Goal: Task Accomplishment & Management: Manage account settings

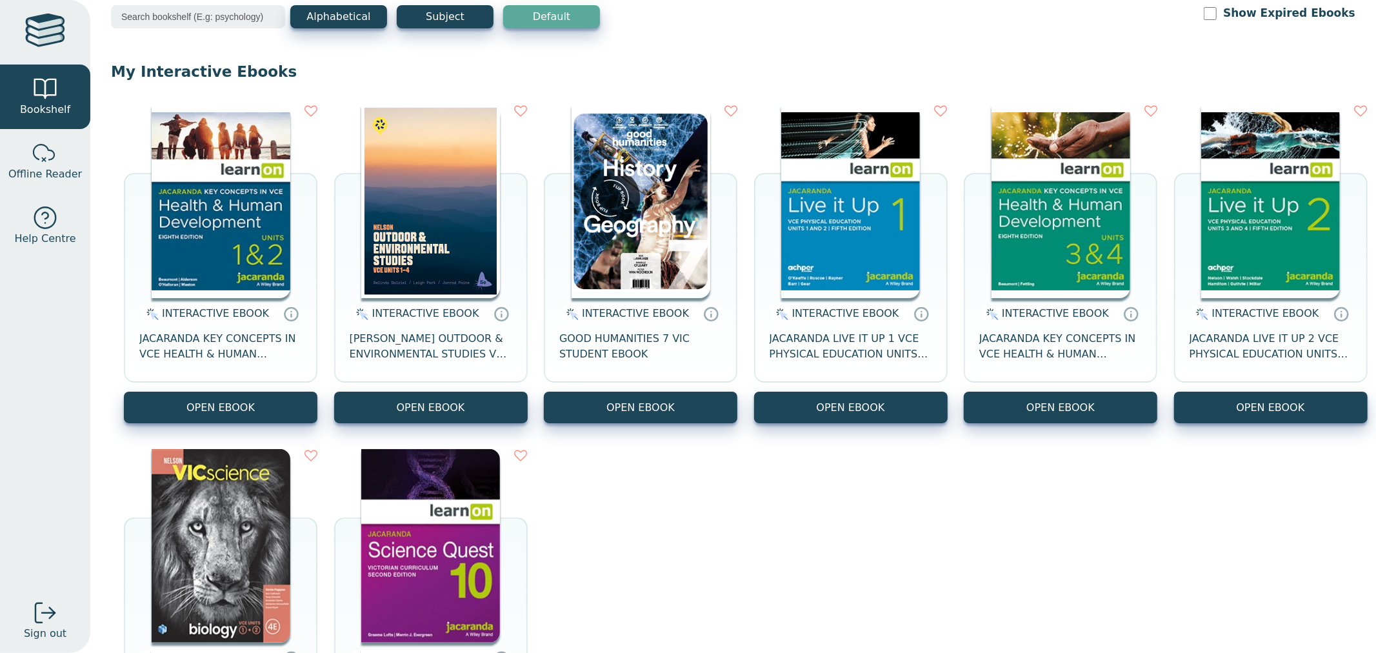
scroll to position [70, 0]
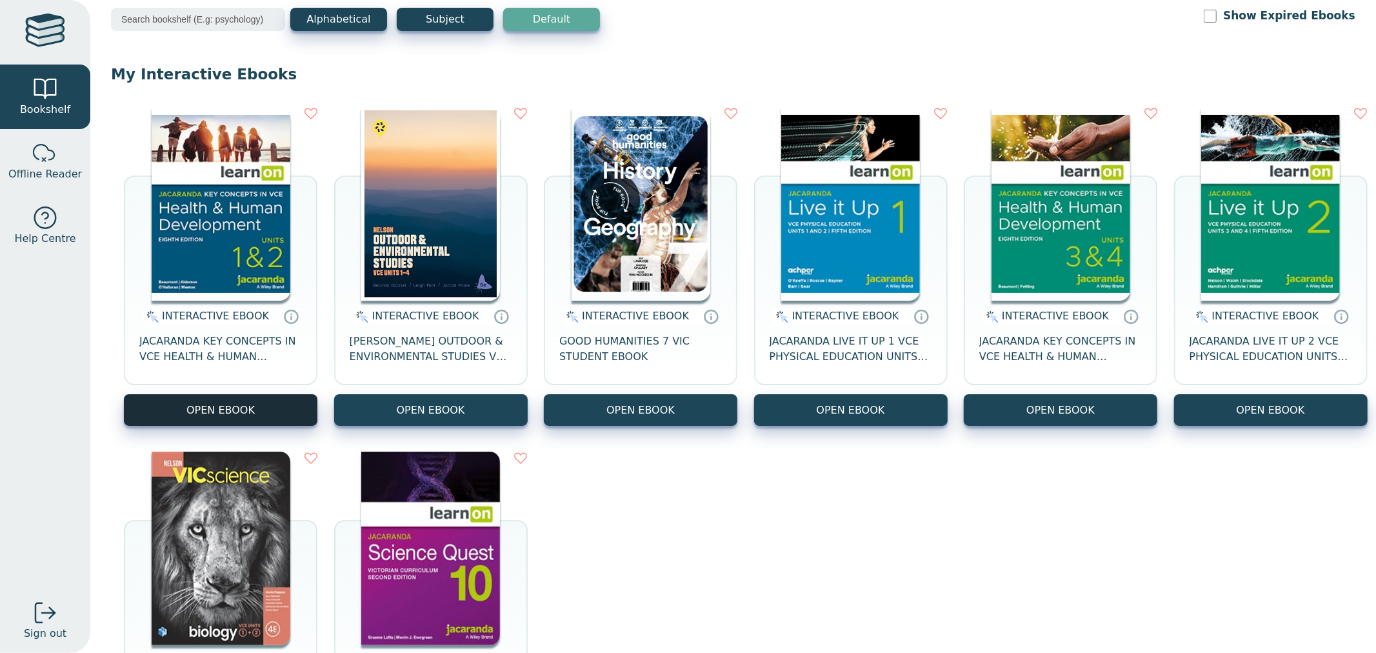
click at [265, 412] on button "OPEN EBOOK" at bounding box center [221, 410] width 194 height 32
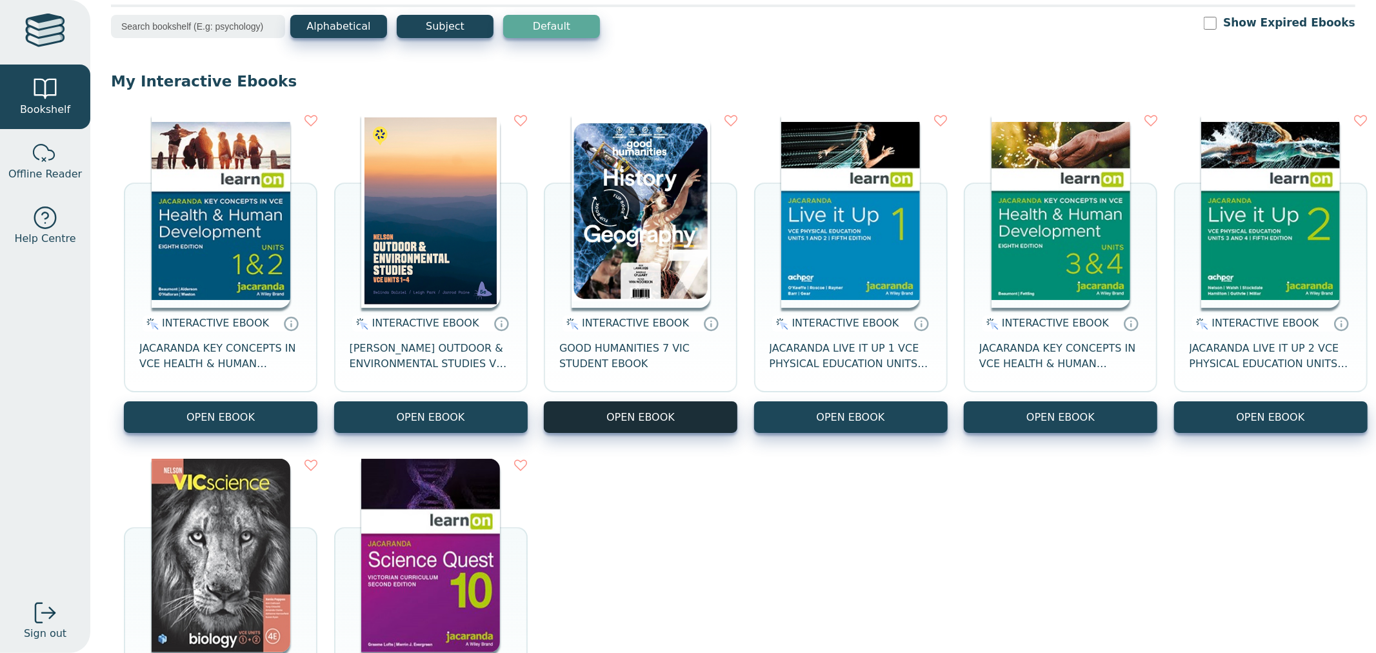
scroll to position [0, 0]
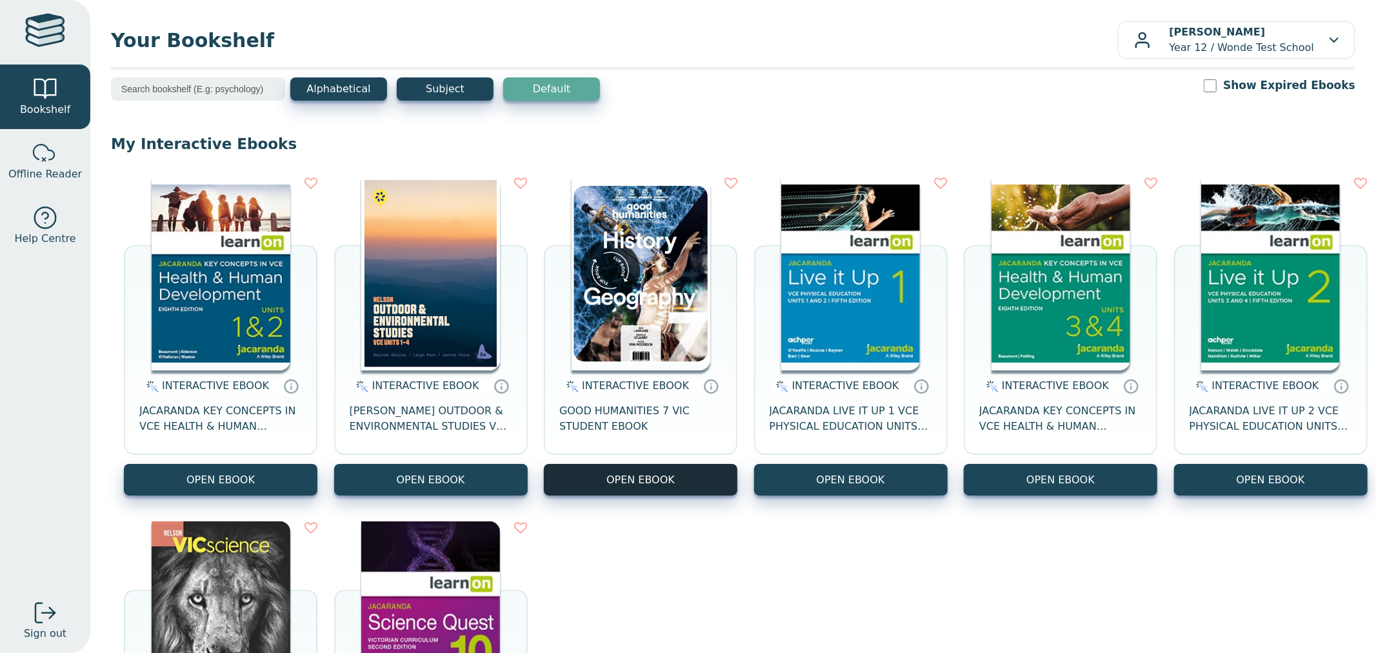
click at [738, 482] on button "OPEN EBOOK" at bounding box center [641, 480] width 194 height 32
click at [738, 181] on icon at bounding box center [731, 183] width 13 height 13
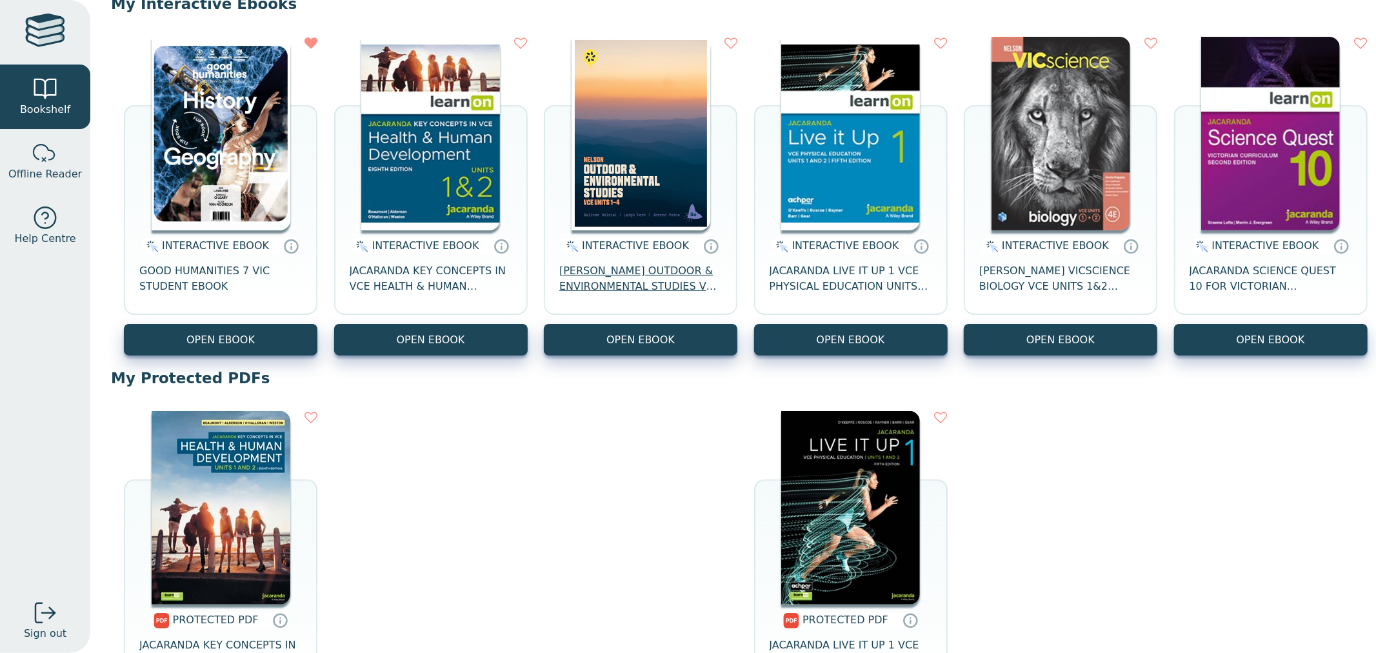
scroll to position [143, 0]
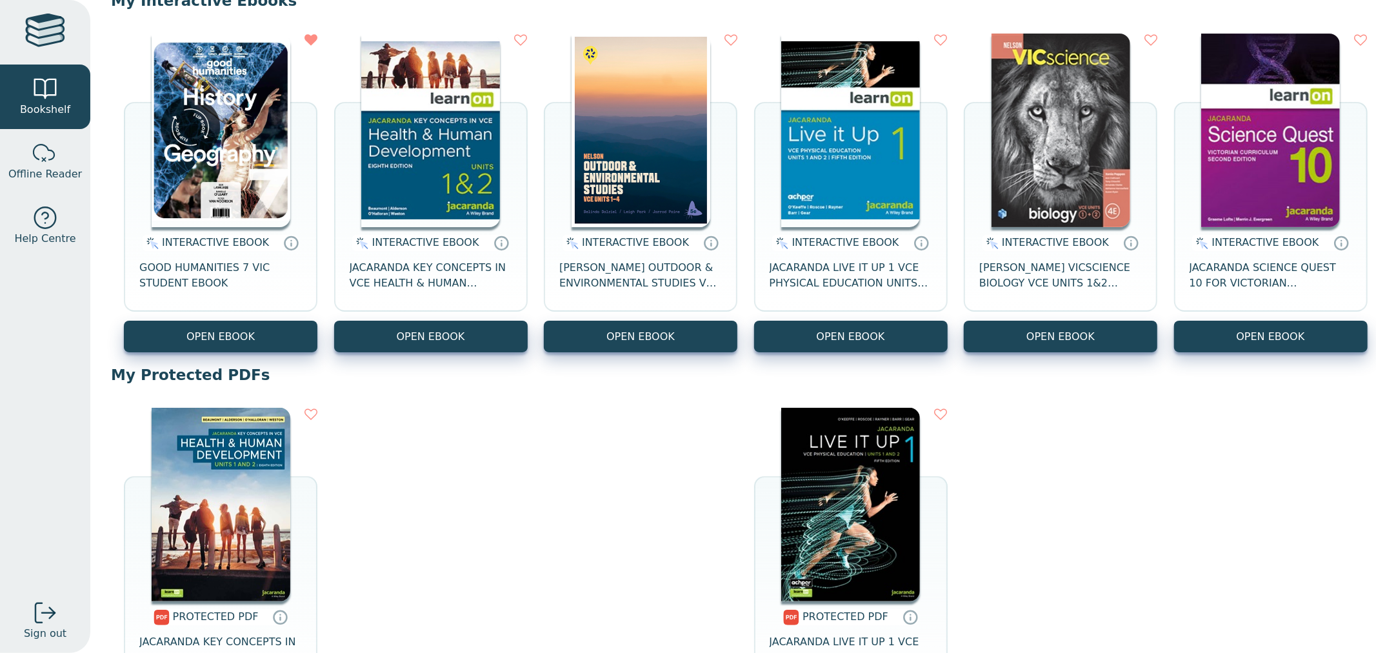
click at [534, 365] on div "INTERACTIVE EBOOK GOOD HUMANITIES 7 VIC STUDENT EBOOK OPEN EBOOK INTERACTIVE EB…" at bounding box center [733, 193] width 1245 height 345
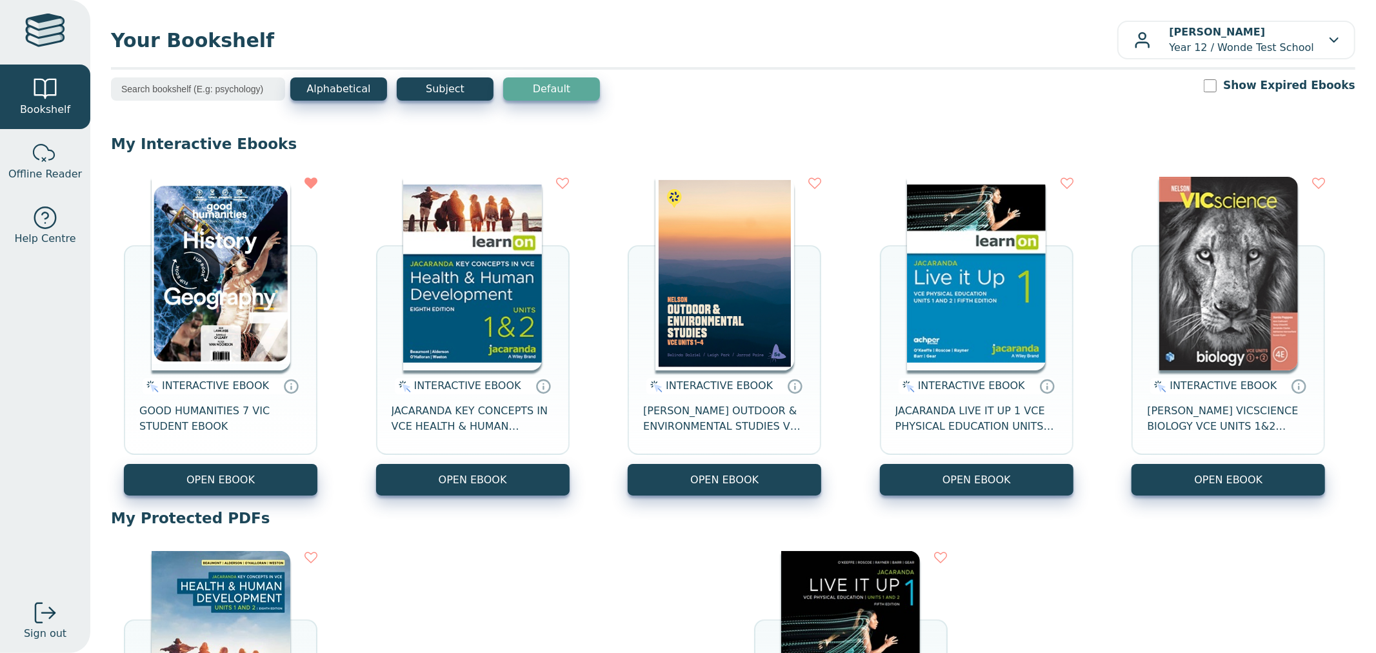
click at [1316, 91] on label "Show Expired Ebooks" at bounding box center [1289, 85] width 132 height 16
click at [1217, 91] on input "Show Expired Ebooks" at bounding box center [1210, 85] width 13 height 13
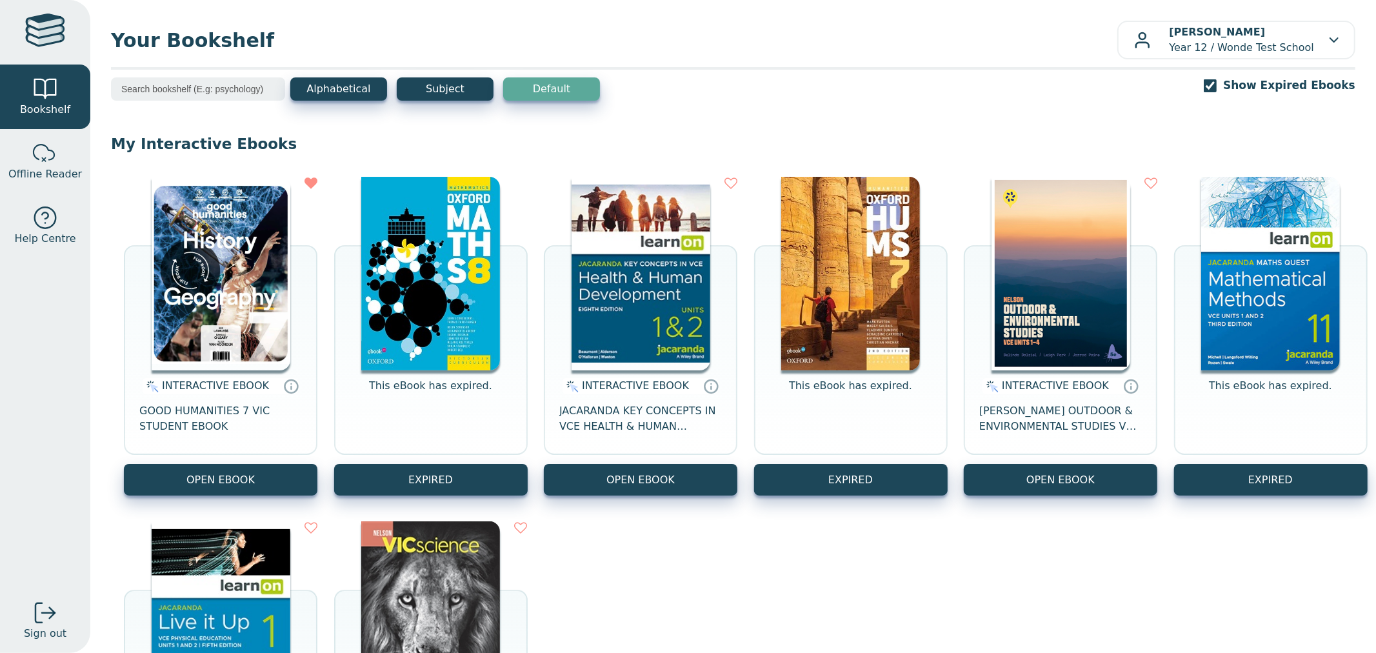
click at [1239, 81] on label "Show Expired Ebooks" at bounding box center [1289, 85] width 132 height 16
click at [1217, 81] on input "Show Expired Ebooks" at bounding box center [1210, 85] width 13 height 13
checkbox input "false"
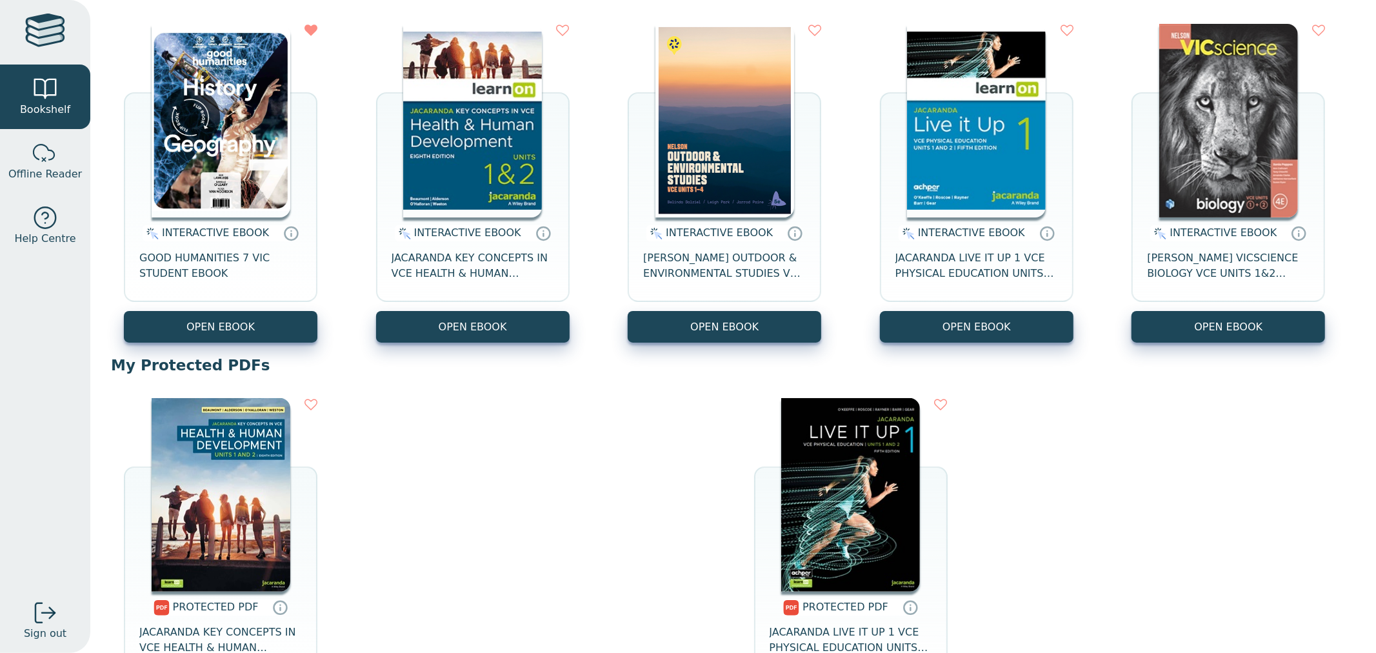
scroll to position [72, 0]
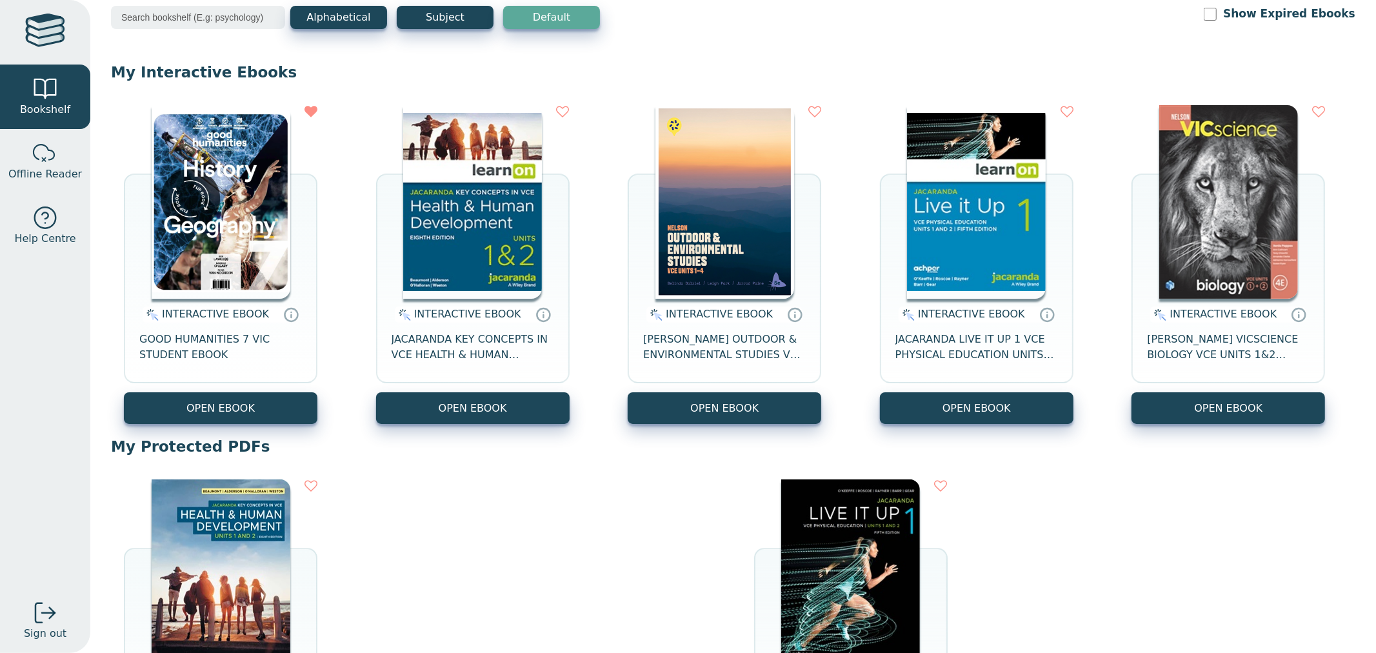
click at [581, 567] on div "PROTECTED PDF JACARANDA KEY CONCEPTS IN VCE HEALTH & HUMAN DEVELOPMENT UNITS 1&…" at bounding box center [733, 639] width 1245 height 345
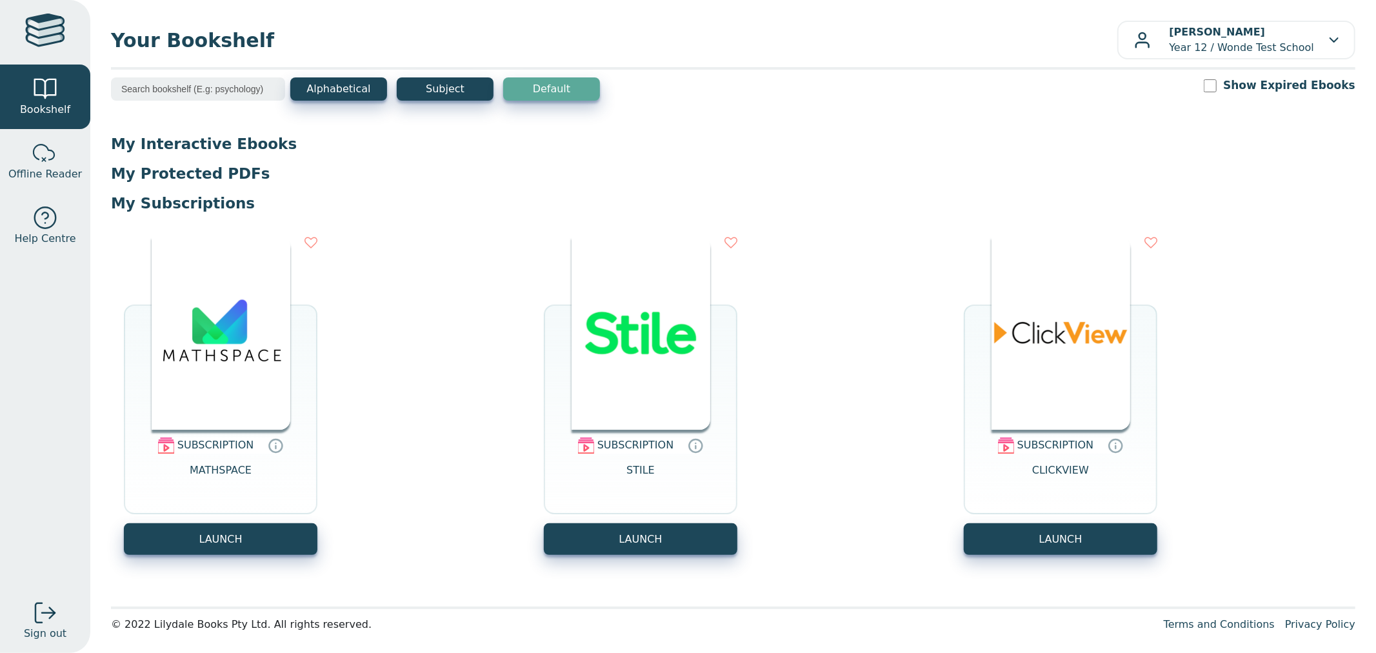
click at [1212, 79] on div "Alphabetical Subject Default Show Expired Ebooks" at bounding box center [733, 97] width 1245 height 40
click at [1217, 83] on input "Show Expired Ebooks" at bounding box center [1210, 85] width 13 height 13
click at [1217, 82] on input "Show Expired Ebooks" at bounding box center [1210, 85] width 13 height 13
checkbox input "false"
click at [52, 222] on div at bounding box center [45, 218] width 26 height 26
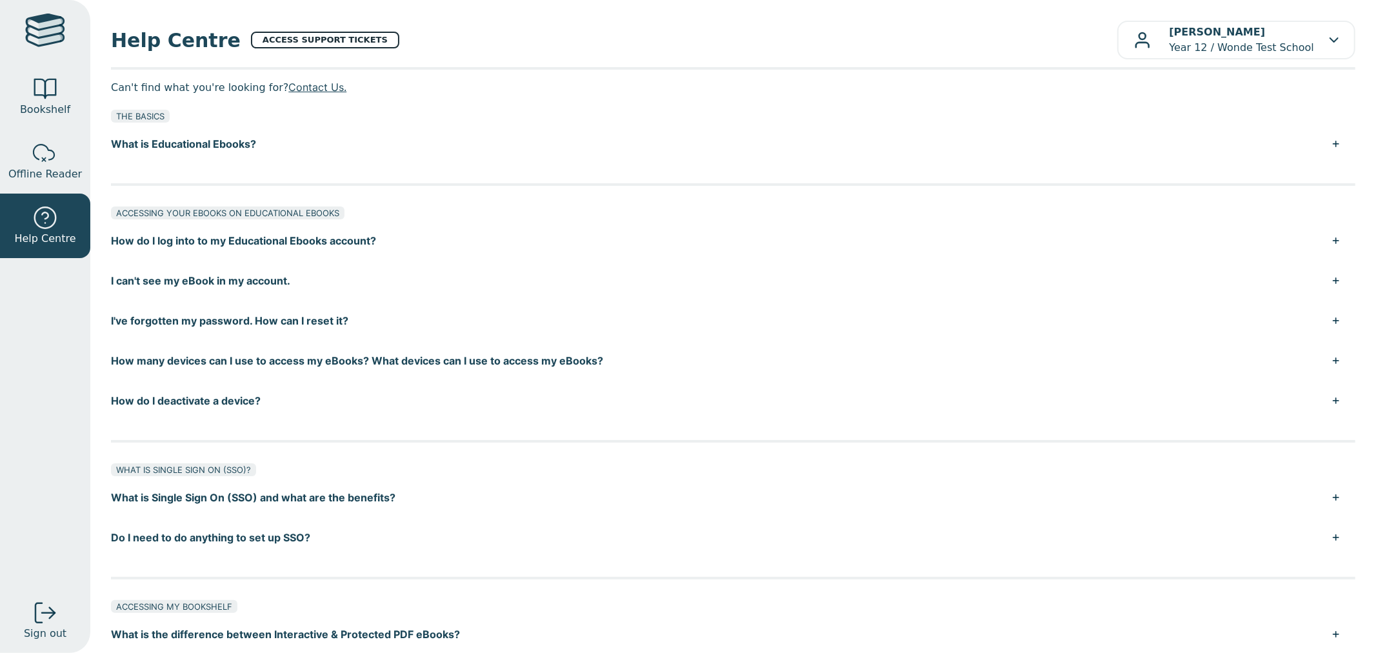
click at [318, 39] on link "ACCESS SUPPORT TICKETS" at bounding box center [325, 40] width 148 height 17
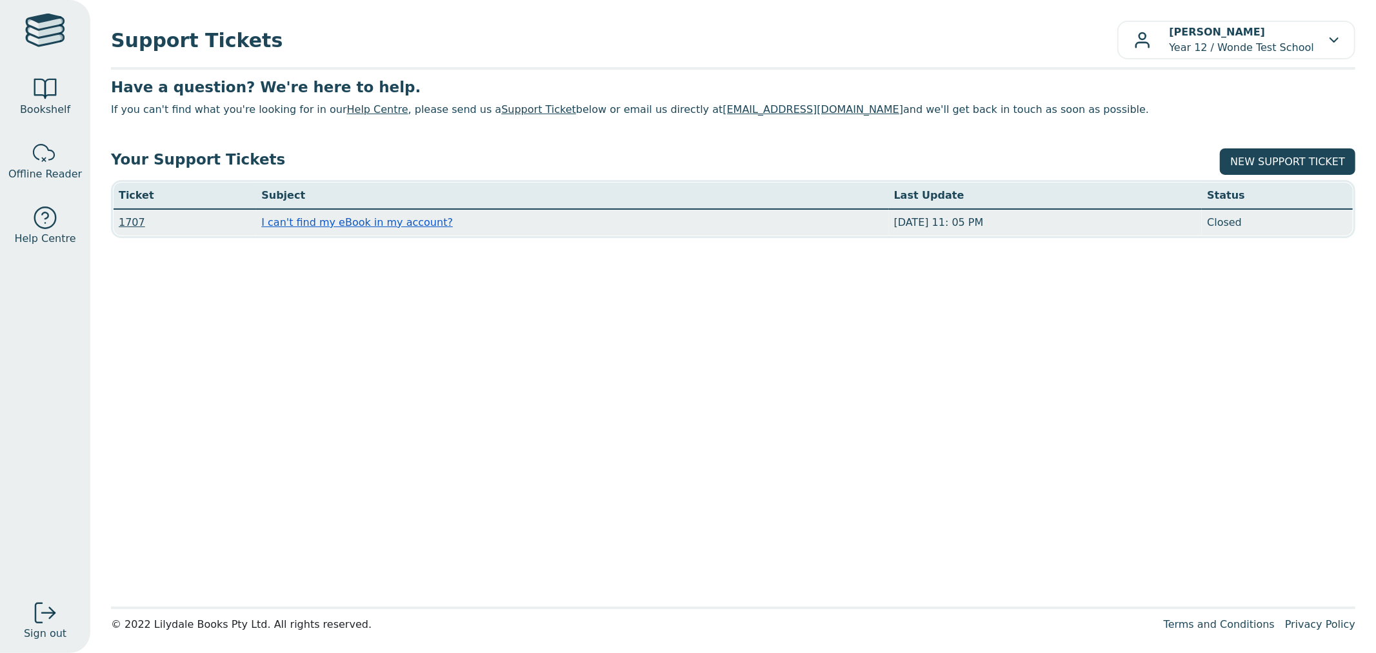
click at [325, 223] on link "I can't find my eBook in my account?" at bounding box center [357, 222] width 192 height 12
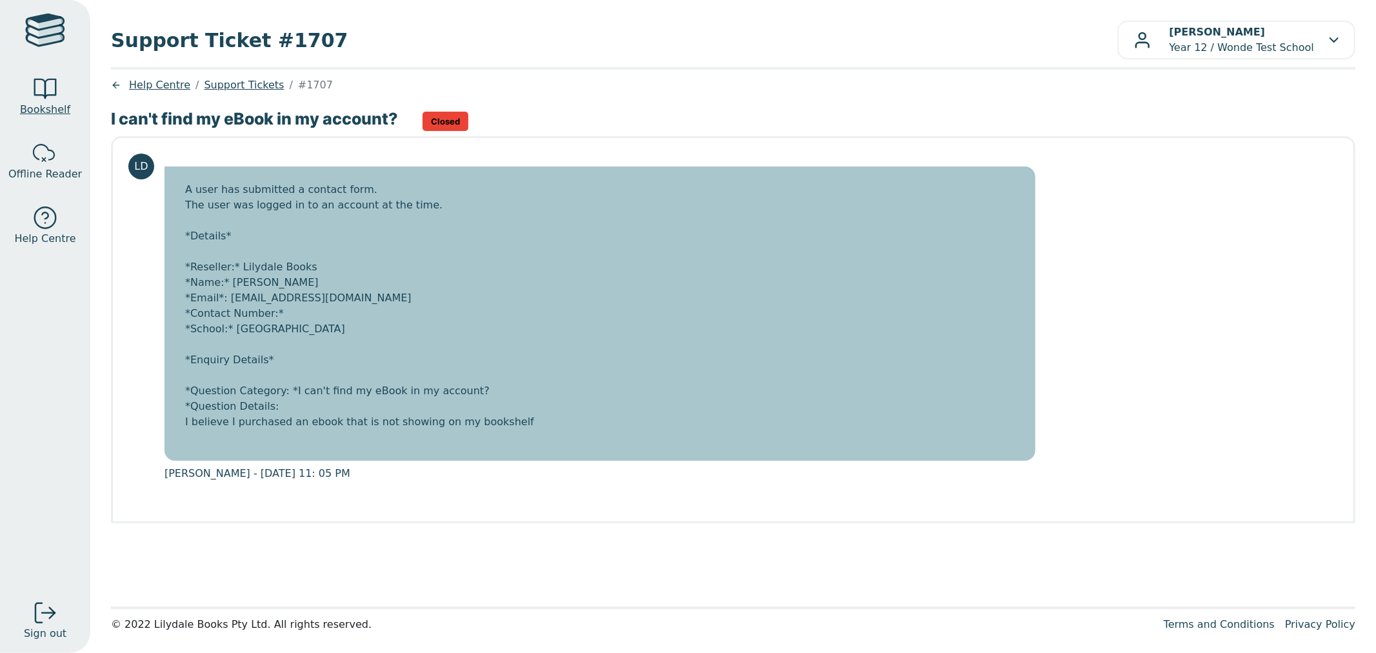
click at [43, 90] on div at bounding box center [45, 89] width 26 height 26
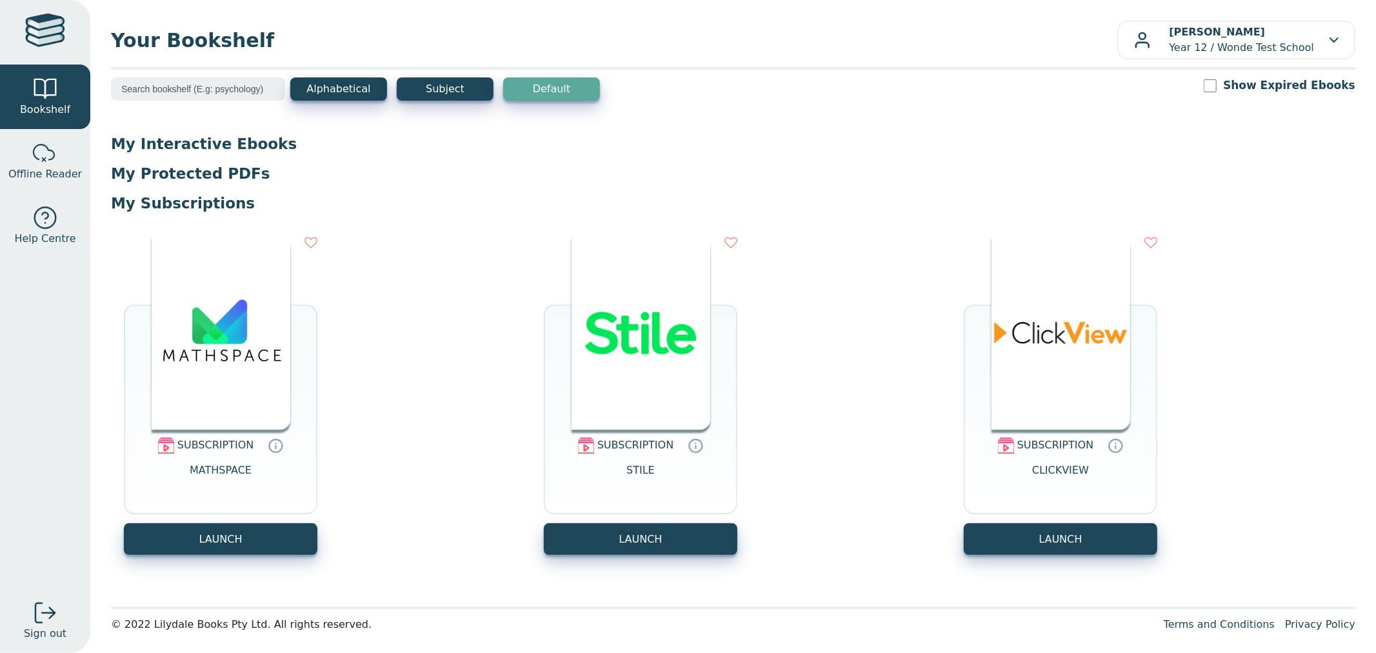
click at [1256, 97] on div "Alphabetical Subject Default Show Expired Ebooks" at bounding box center [733, 97] width 1245 height 40
click at [1294, 62] on div "Your Bookshelf Lily Dale Year 12 / Wonde Test School My Support Tickets Profile…" at bounding box center [733, 326] width 1286 height 653
click at [1294, 56] on button "Lily Dale Year 12 / Wonde Test School" at bounding box center [1237, 40] width 239 height 39
click at [1272, 102] on link "Profile" at bounding box center [1284, 97] width 119 height 21
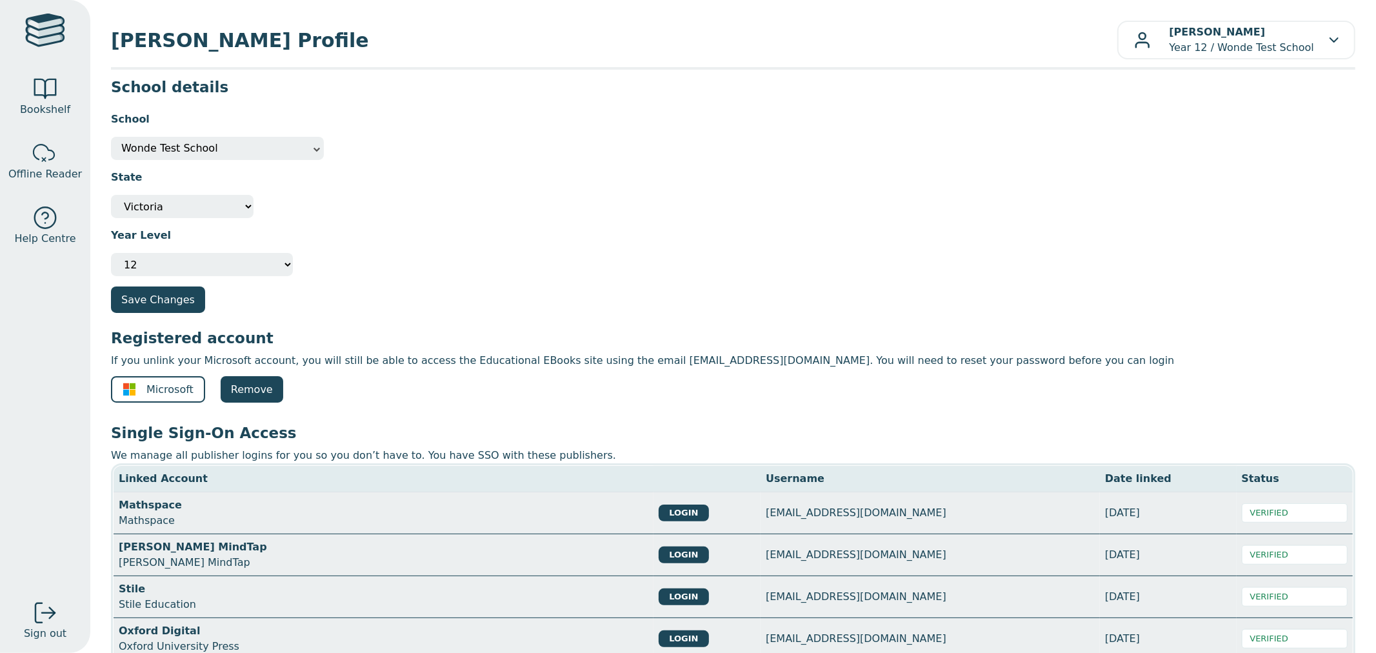
click at [199, 130] on div "School Other Wonde Test School Wonde Test School" at bounding box center [733, 131] width 1245 height 58
click at [209, 144] on span "Wonde Test School" at bounding box center [217, 148] width 192 height 23
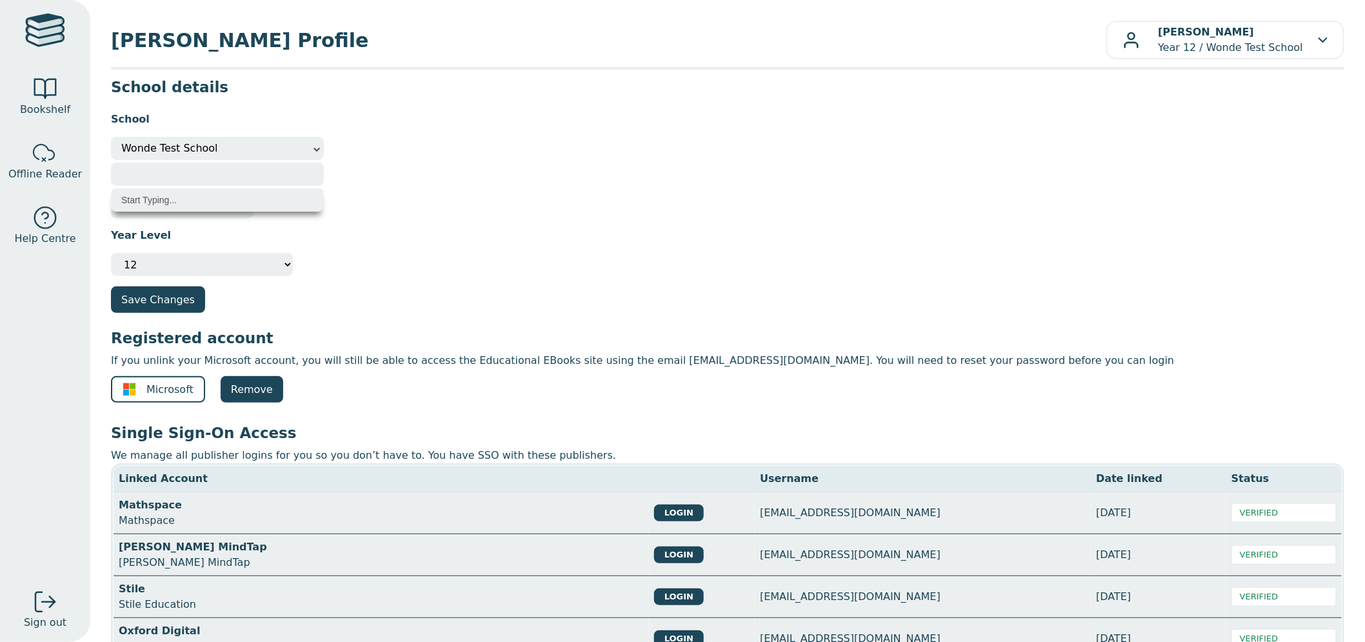
click at [237, 169] on input "search" at bounding box center [217, 174] width 213 height 23
type input "a"
click at [209, 166] on input "search" at bounding box center [217, 174] width 213 height 23
type input "mount lil"
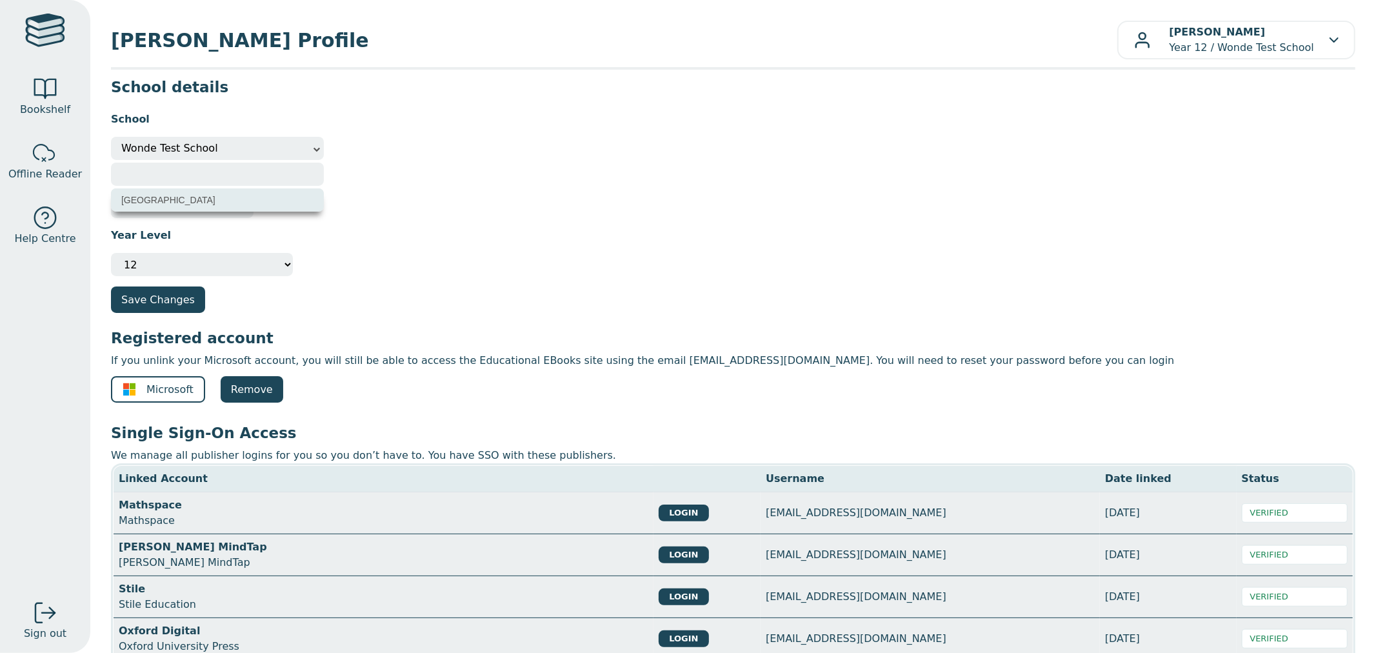
select select "404035fb-d988-e511-ad11-00155d7a440a"
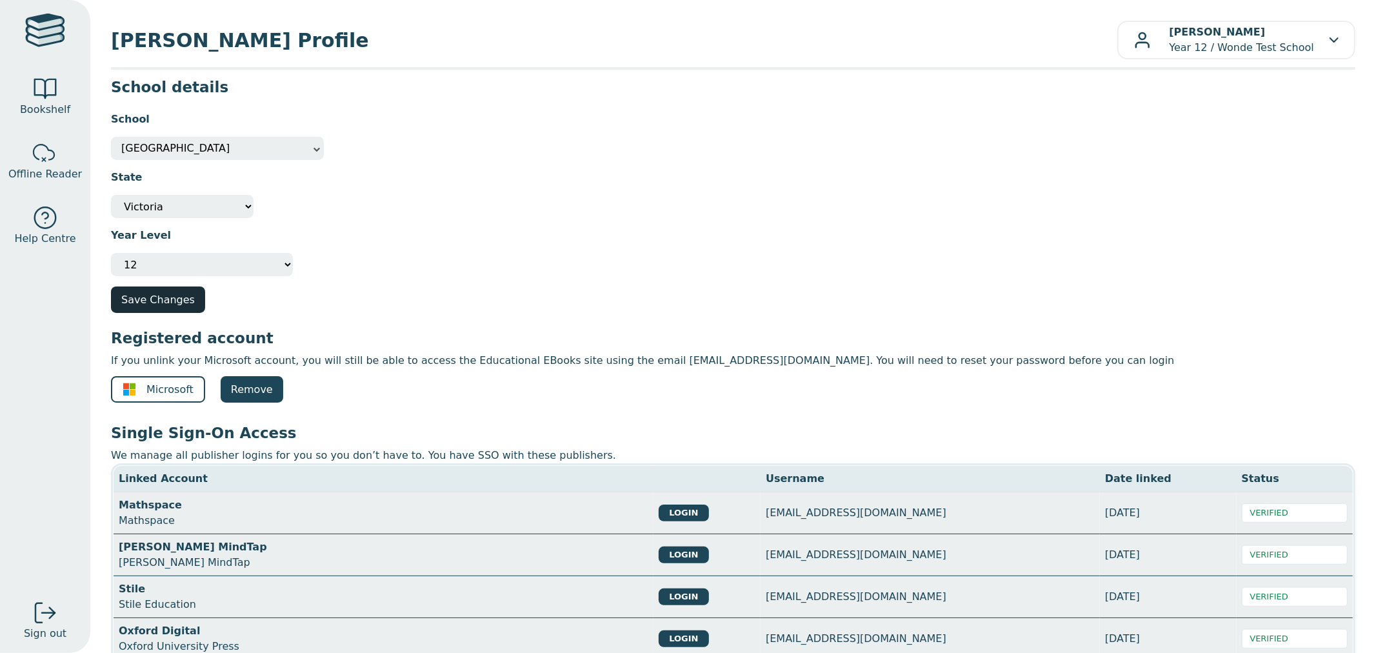
click at [165, 295] on button "Save Changes" at bounding box center [158, 300] width 94 height 26
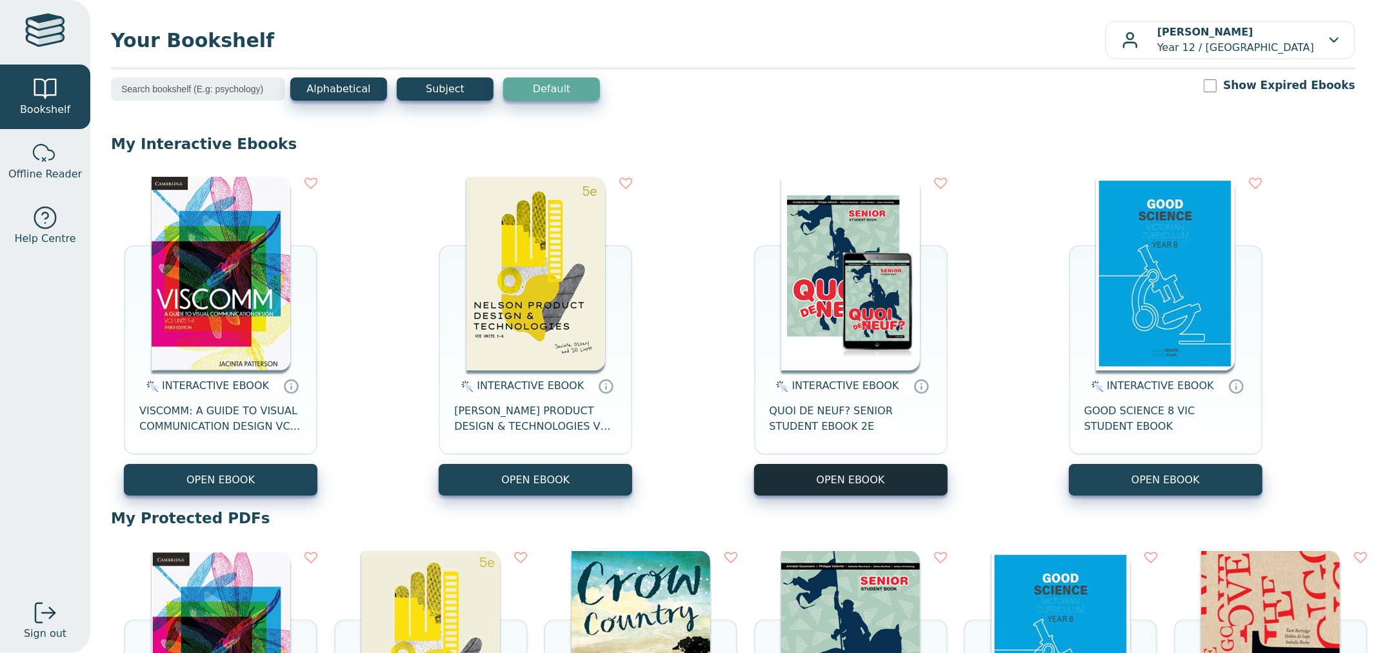
click at [812, 488] on button "OPEN EBOOK" at bounding box center [851, 480] width 194 height 32
click at [1142, 248] on img at bounding box center [1165, 274] width 139 height 194
click at [1250, 179] on icon at bounding box center [1256, 183] width 13 height 13
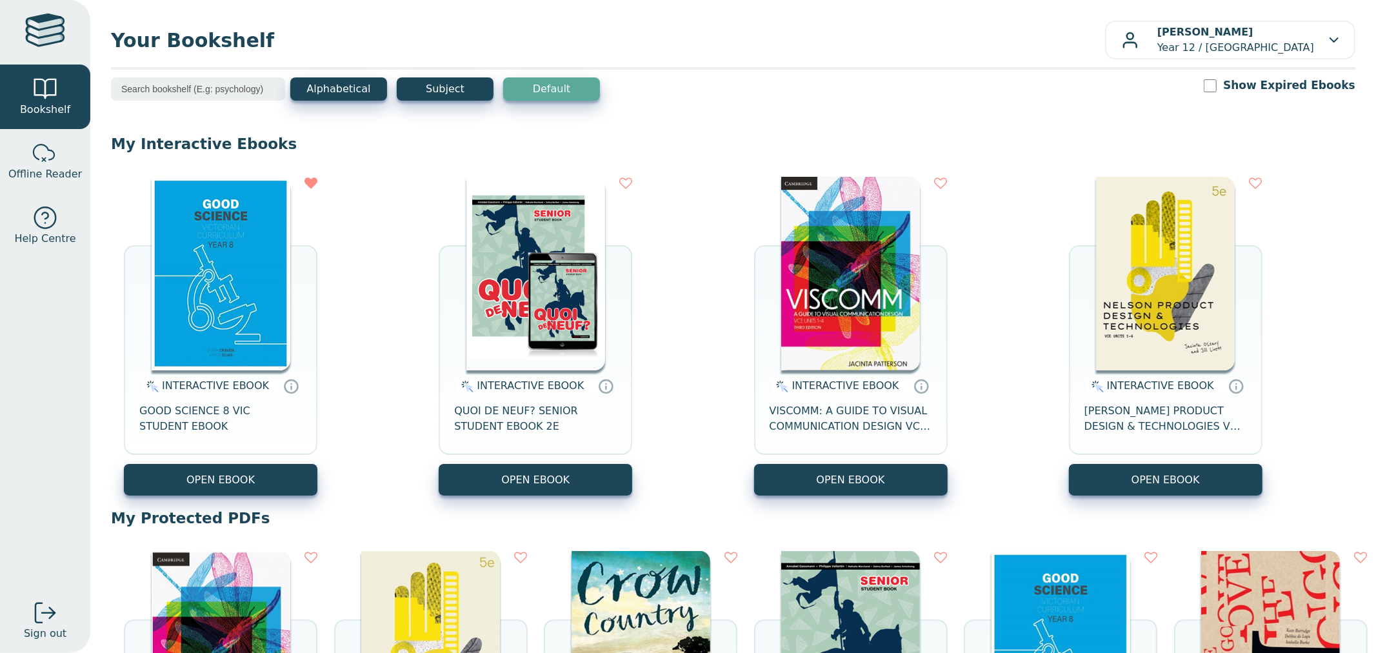
scroll to position [143, 0]
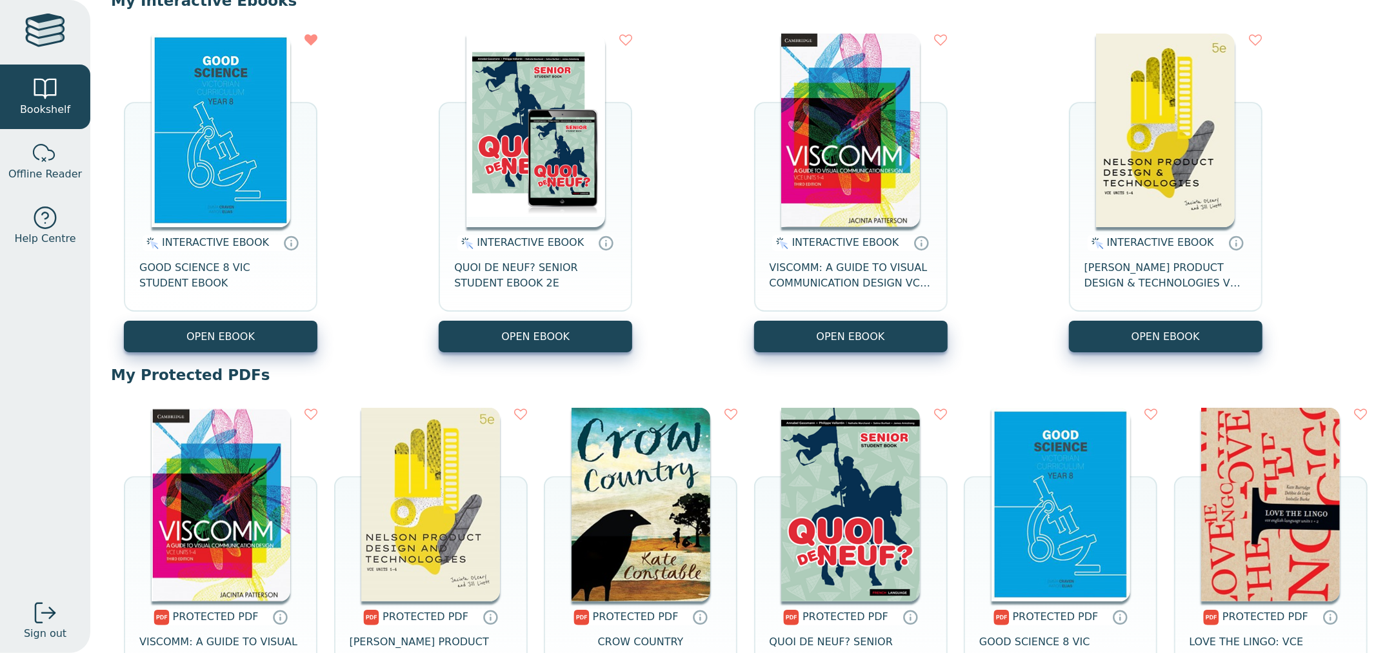
click at [710, 481] on img at bounding box center [641, 505] width 139 height 194
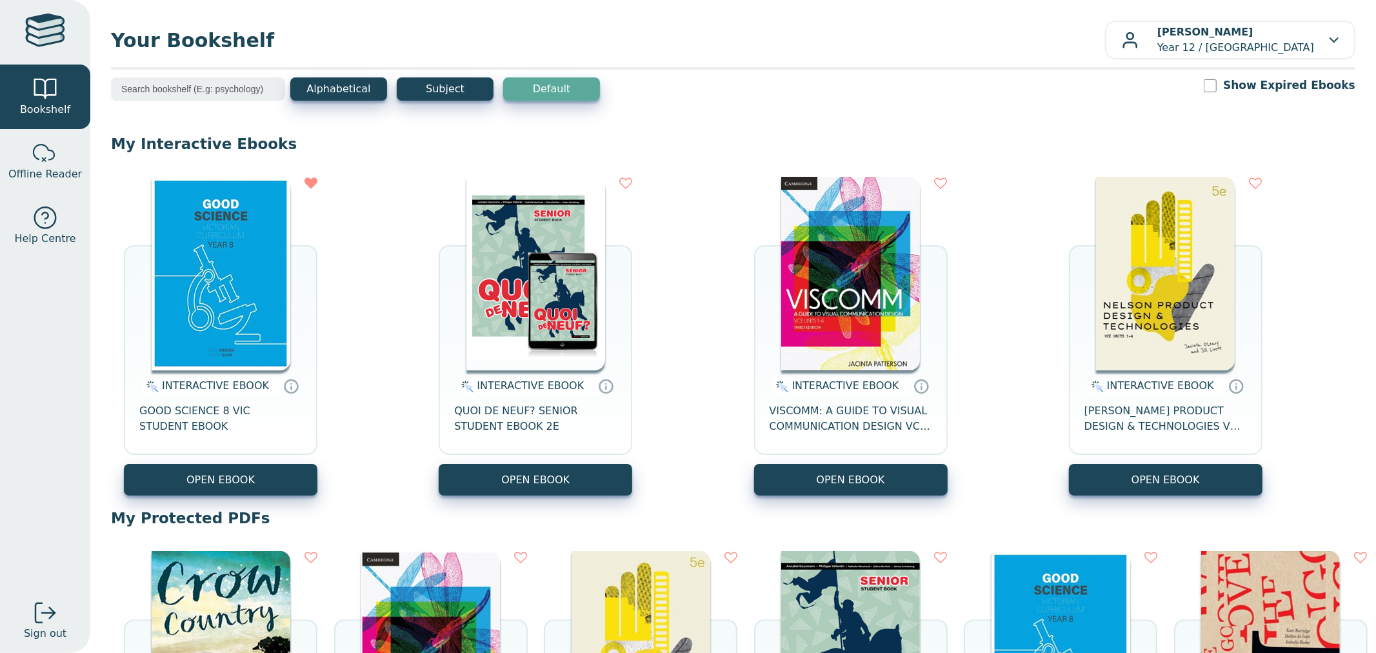
click at [315, 558] on icon at bounding box center [311, 557] width 13 height 13
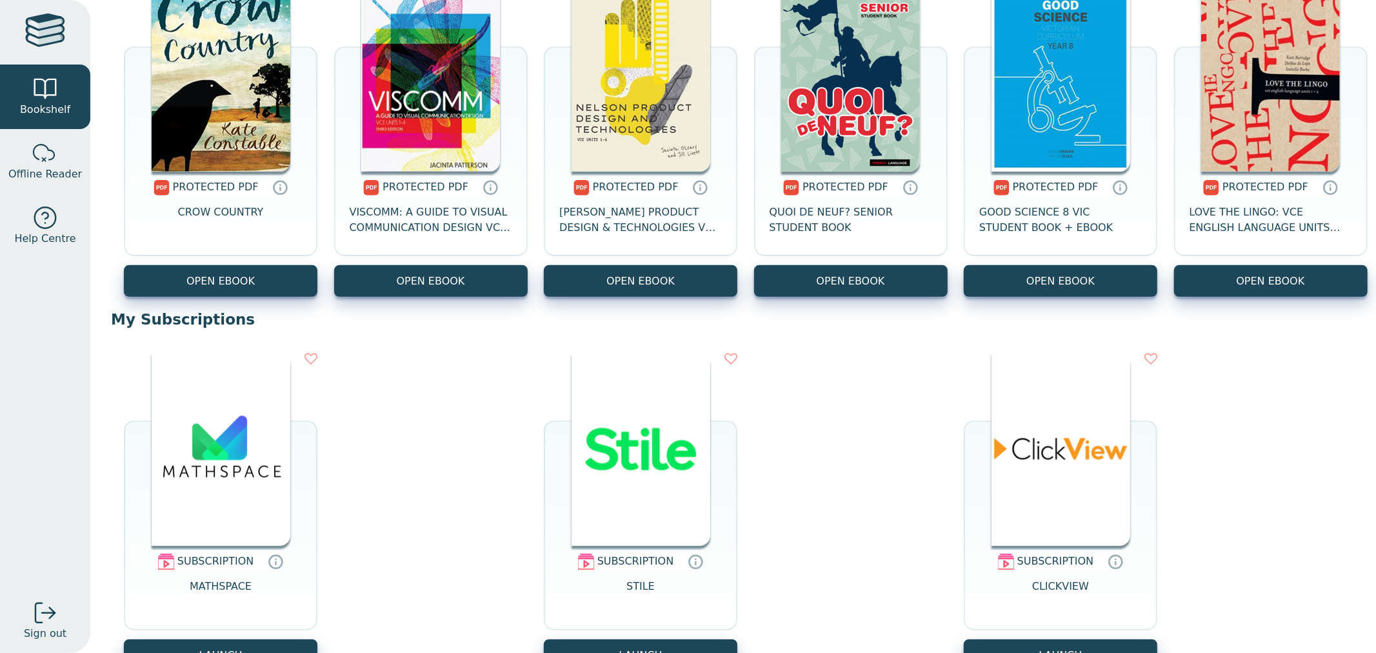
scroll to position [501, 0]
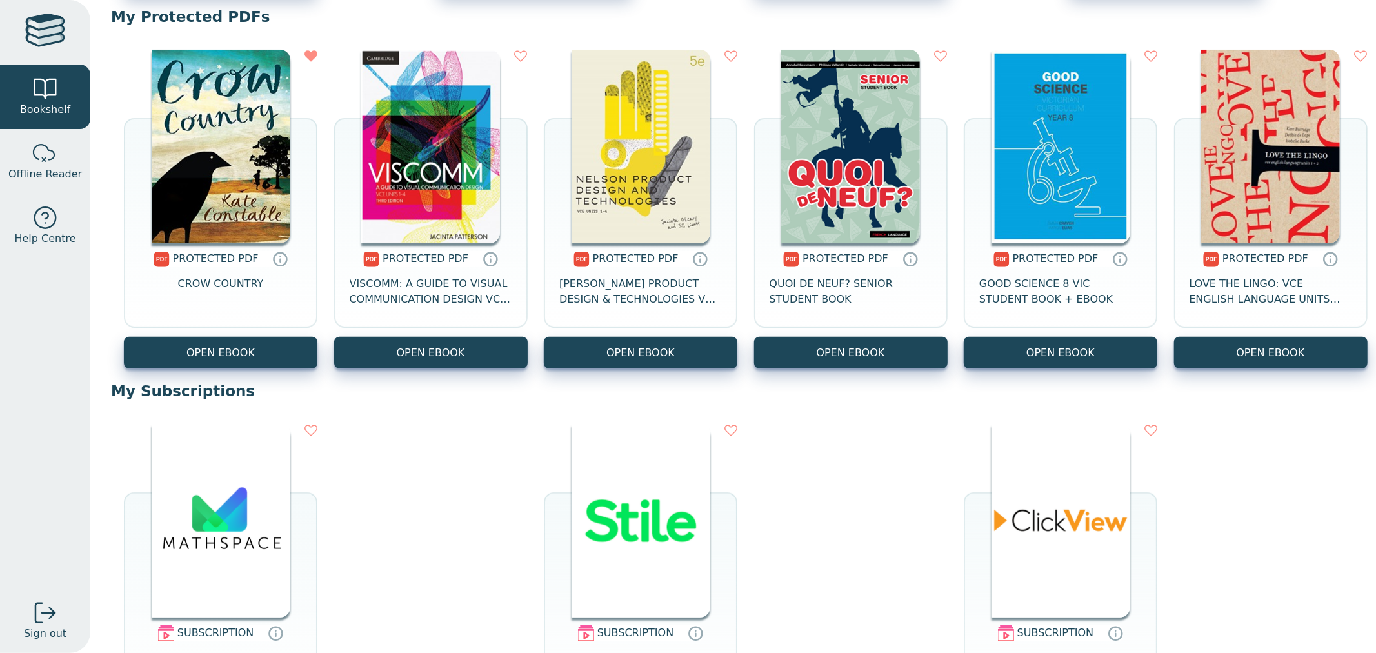
click at [1202, 243] on img at bounding box center [1271, 147] width 139 height 194
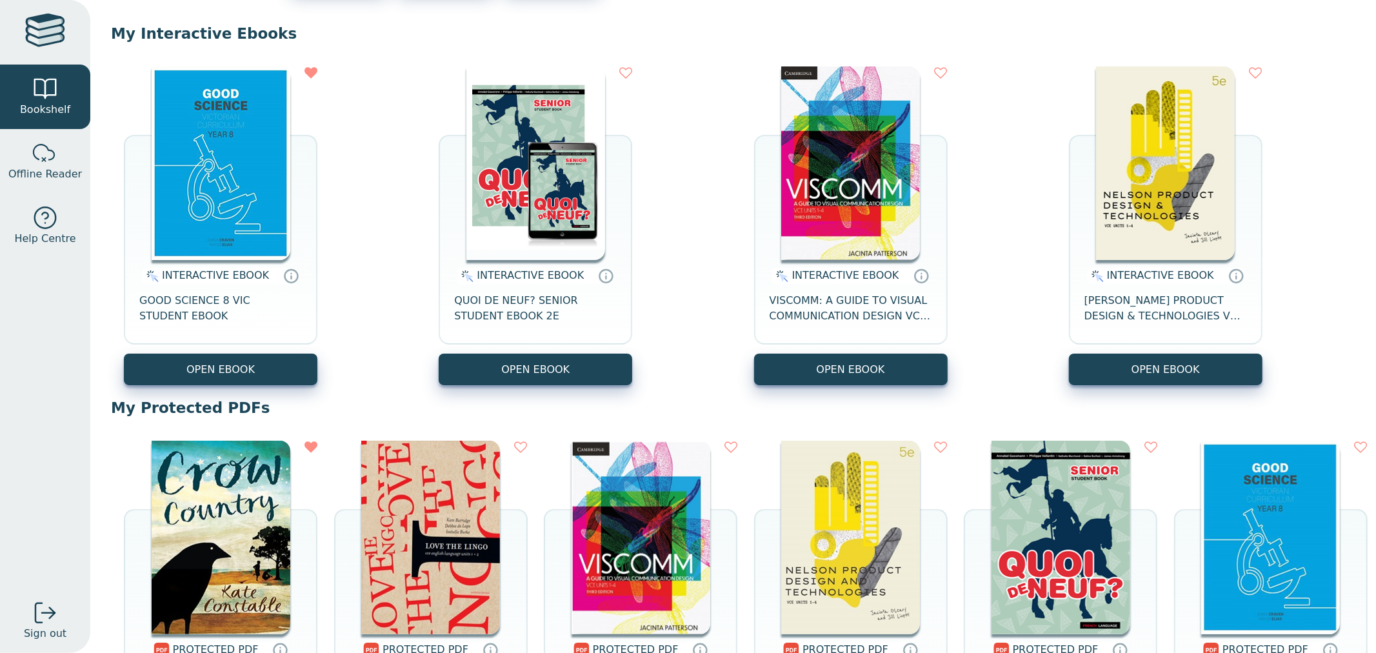
scroll to position [72, 0]
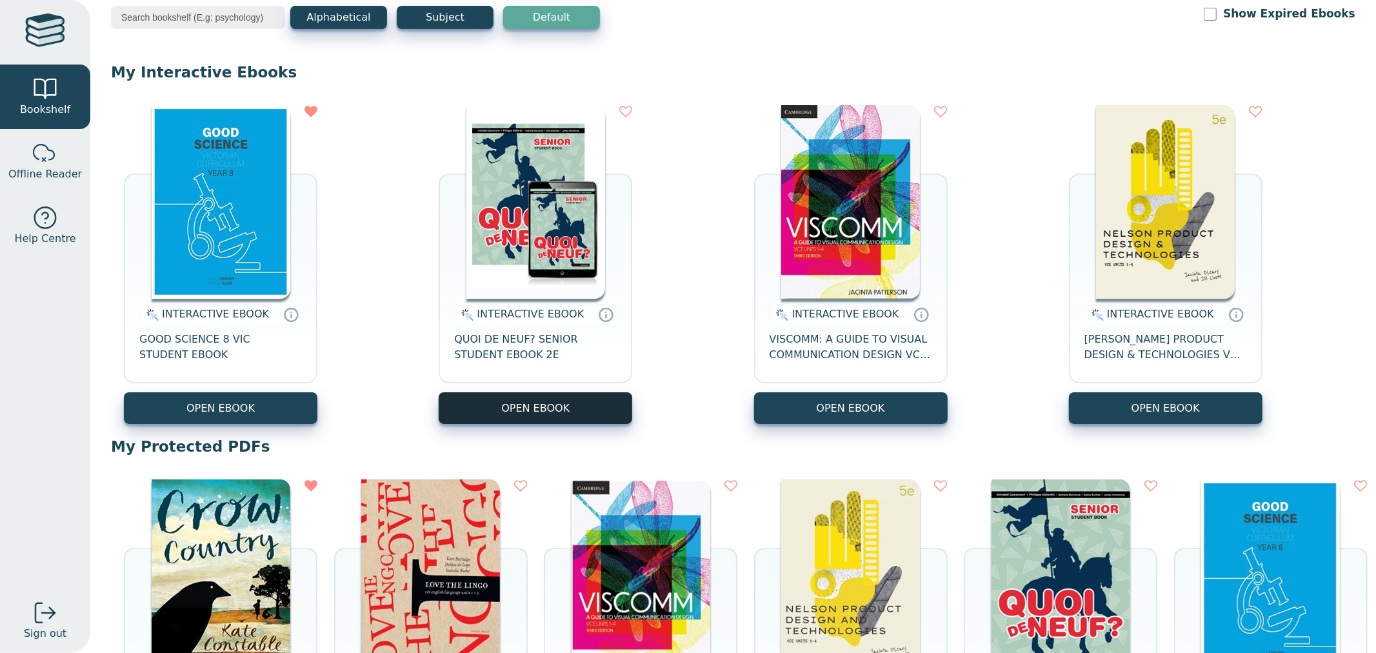
click at [515, 403] on button "OPEN EBOOK" at bounding box center [536, 408] width 194 height 32
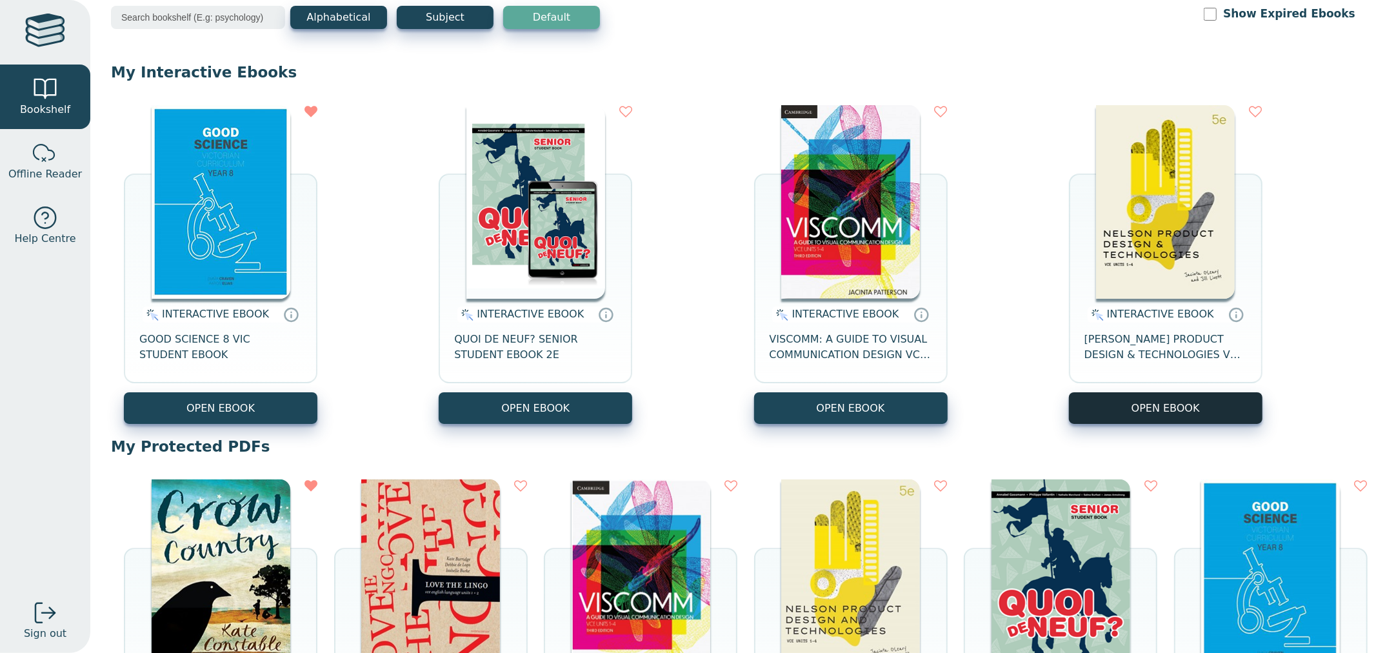
click at [1158, 398] on button "OPEN EBOOK" at bounding box center [1166, 408] width 194 height 32
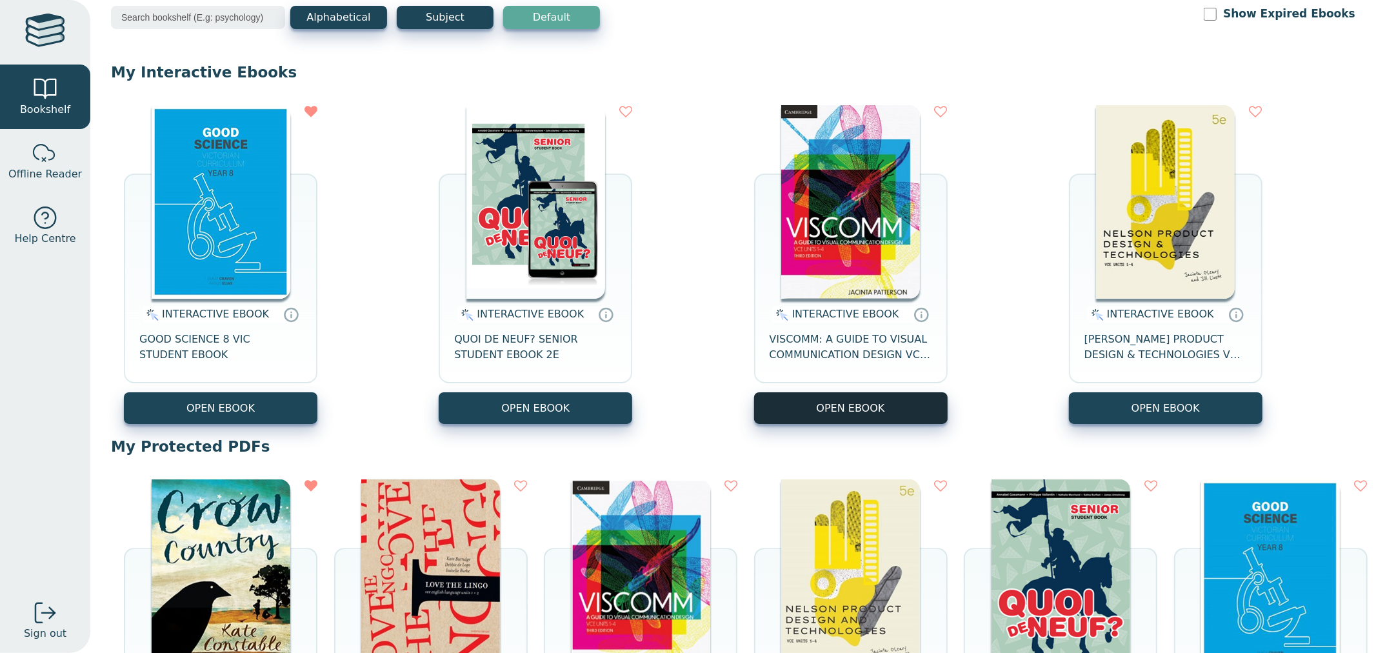
click at [820, 402] on button "OPEN EBOOK" at bounding box center [851, 408] width 194 height 32
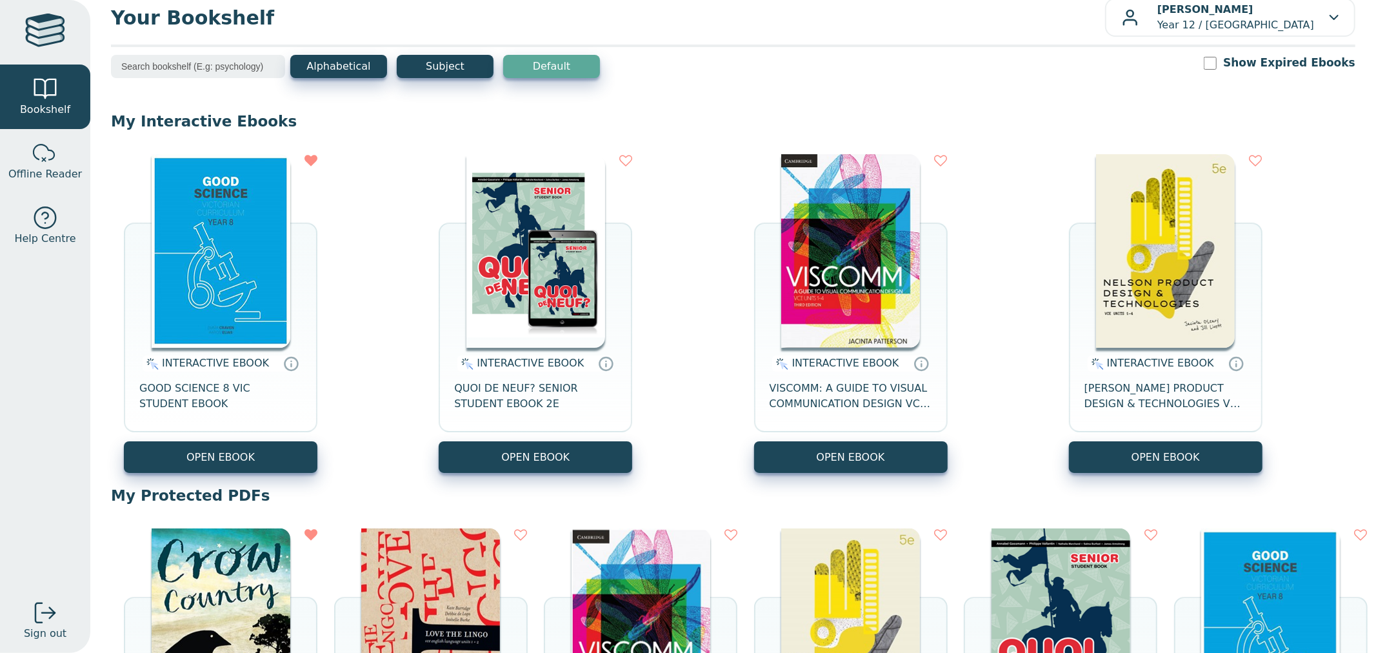
scroll to position [0, 0]
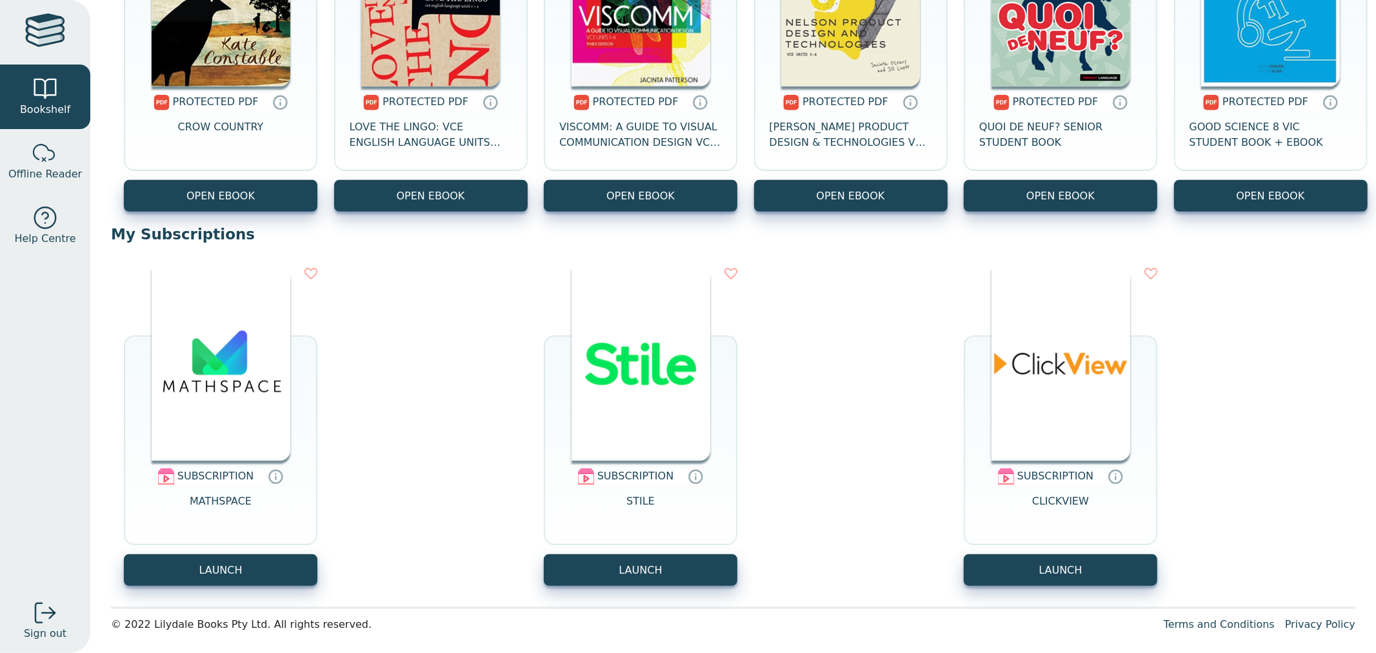
scroll to position [1002, 0]
click at [184, 392] on img at bounding box center [221, 364] width 139 height 194
click at [641, 558] on button "LAUNCH" at bounding box center [641, 570] width 194 height 32
click at [1100, 569] on button "LAUNCH" at bounding box center [1061, 570] width 194 height 32
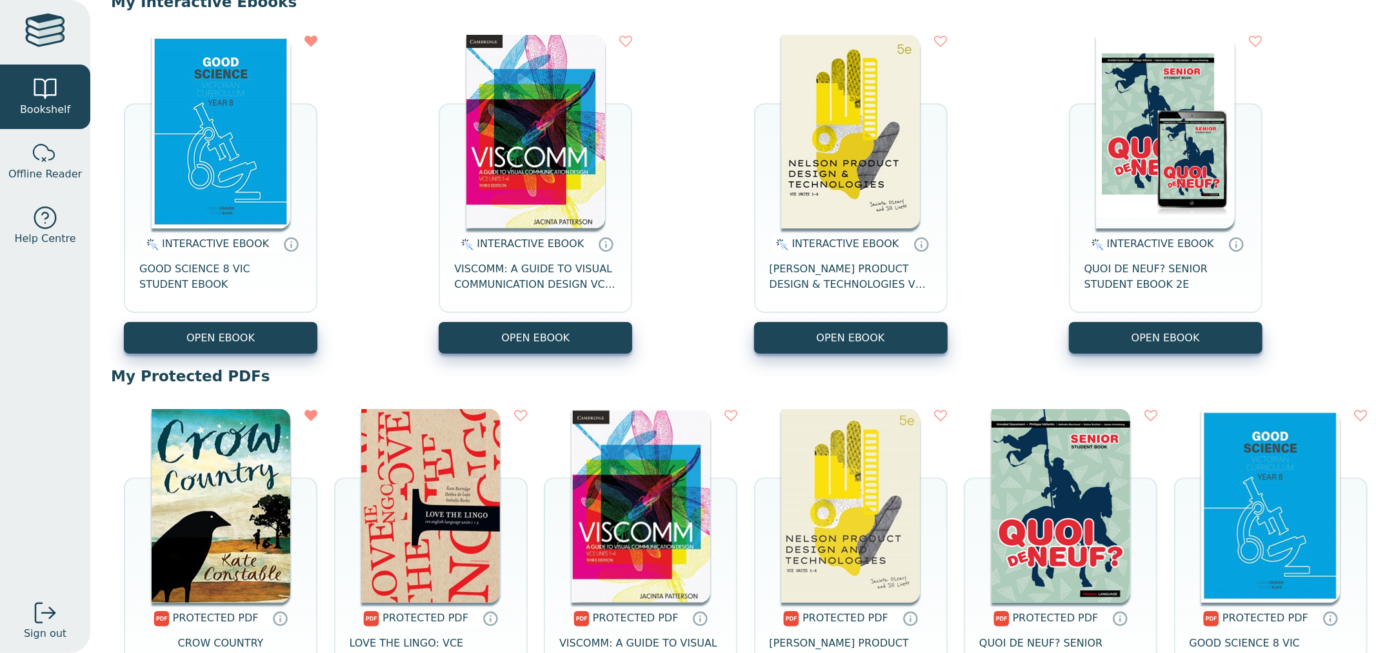
scroll to position [0, 0]
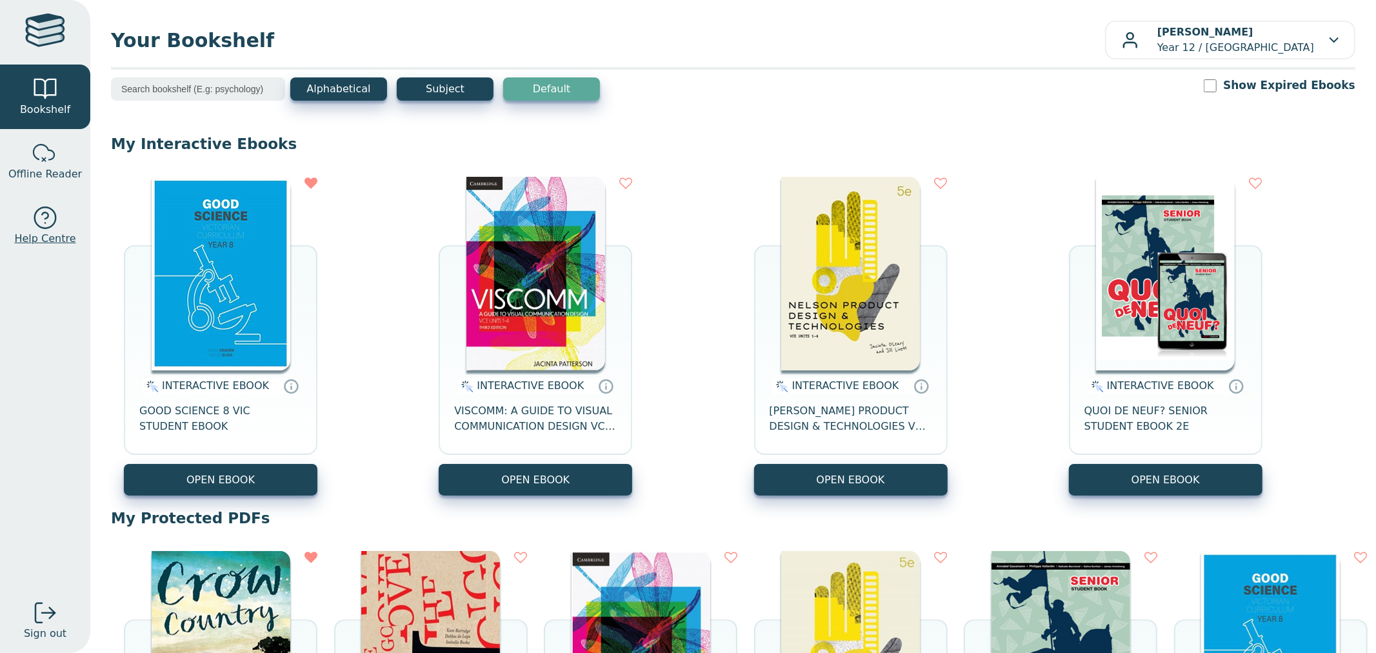
click at [53, 224] on div at bounding box center [45, 218] width 26 height 26
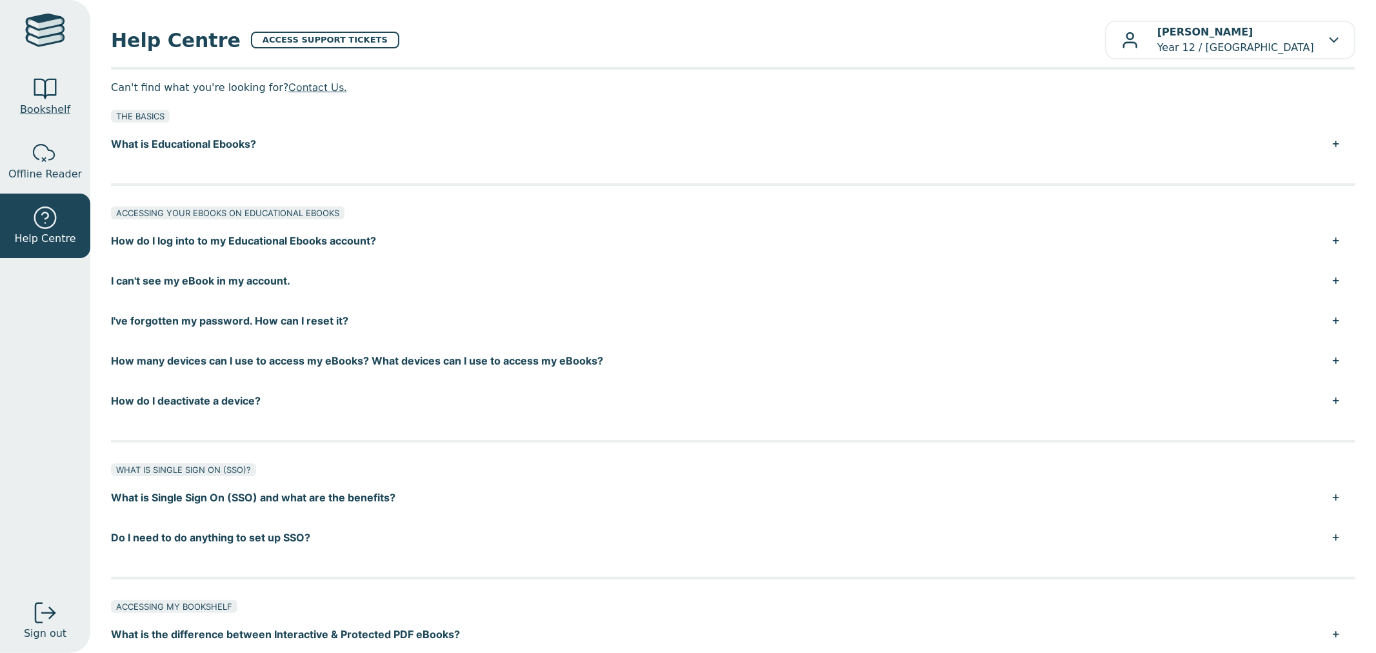
click at [37, 94] on div at bounding box center [45, 89] width 26 height 26
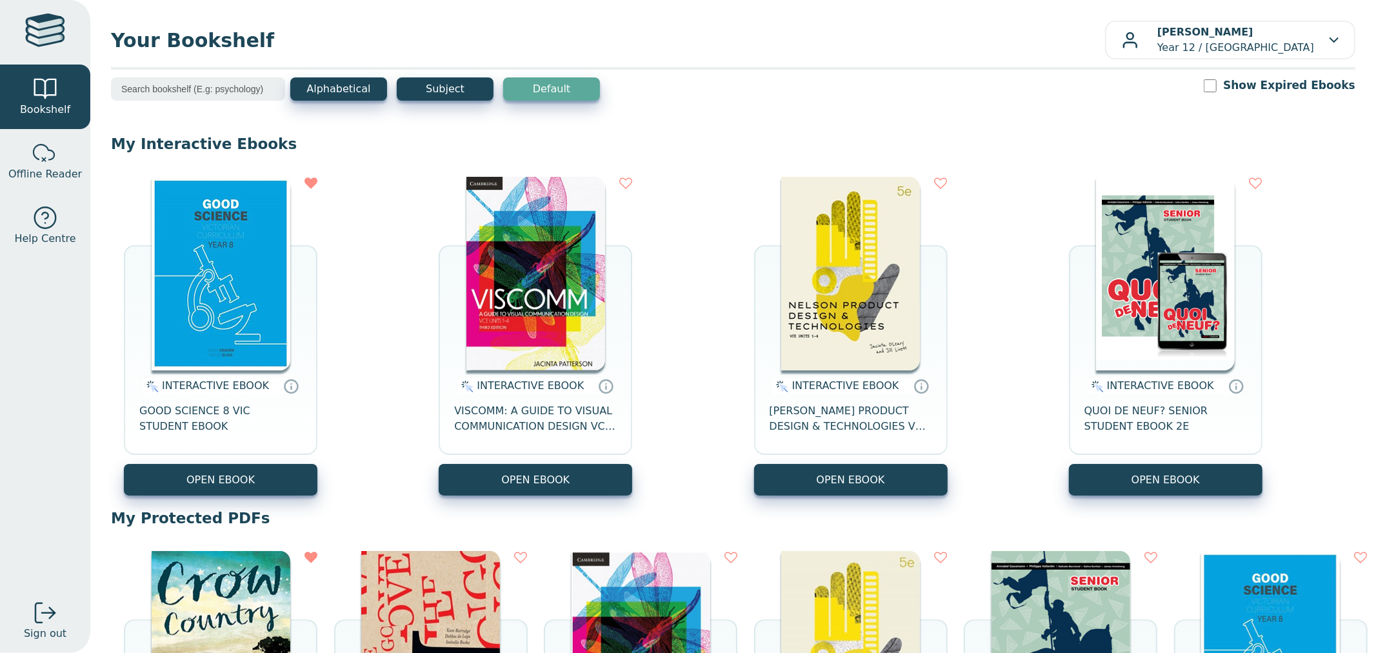
click at [385, 319] on div "INTERACTIVE EBOOK GOOD SCIENCE 8 VIC STUDENT EBOOK OPEN EBOOK INTERACTIVE EBOOK" at bounding box center [733, 336] width 1245 height 345
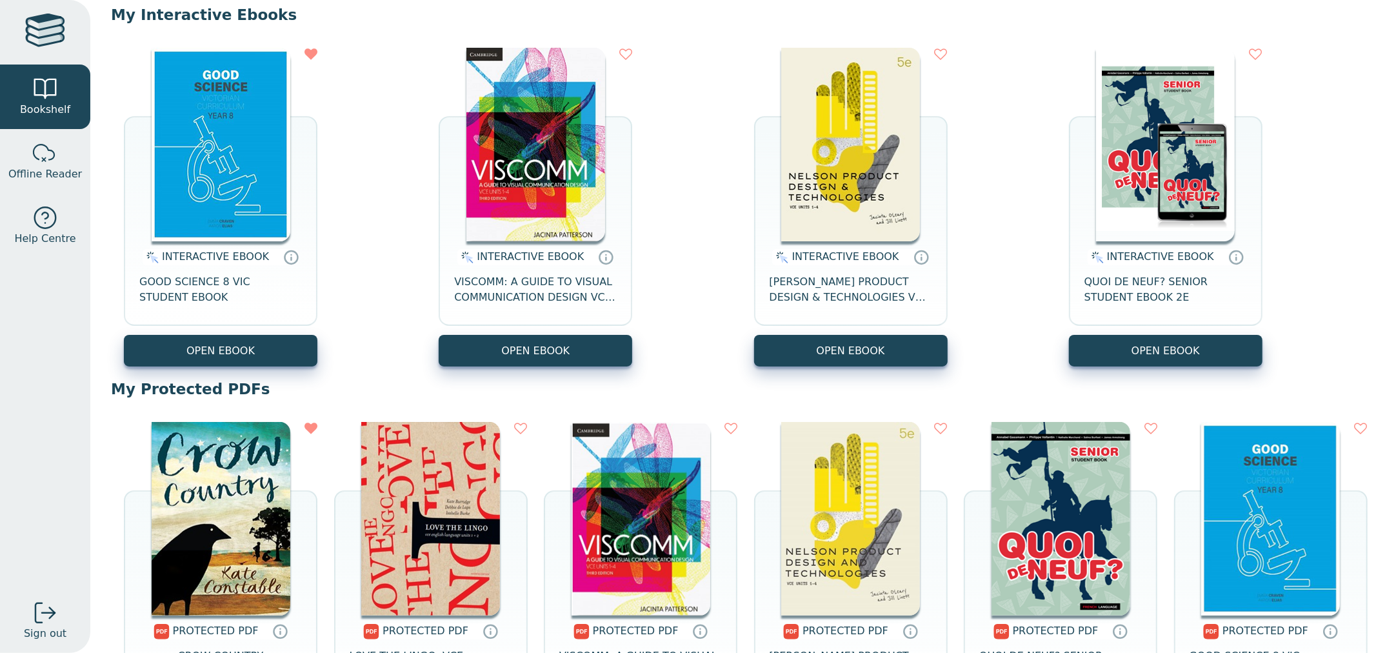
scroll to position [143, 0]
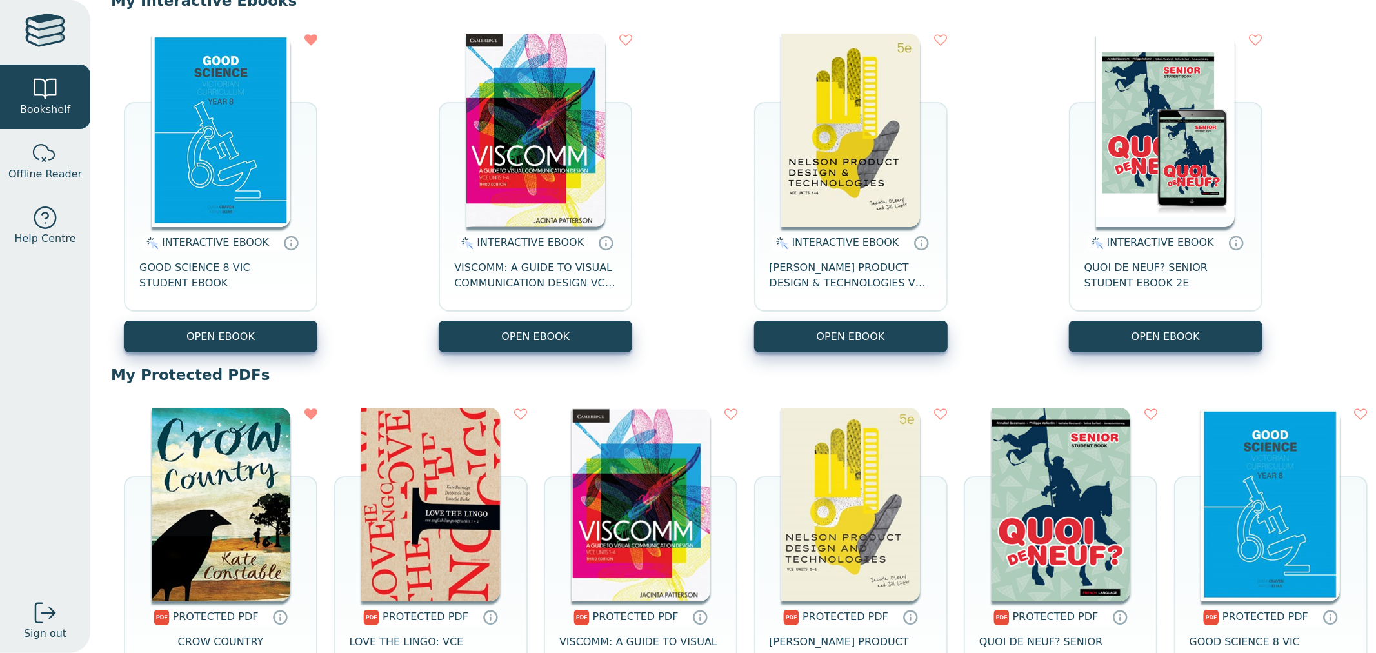
click at [209, 523] on img at bounding box center [221, 505] width 139 height 194
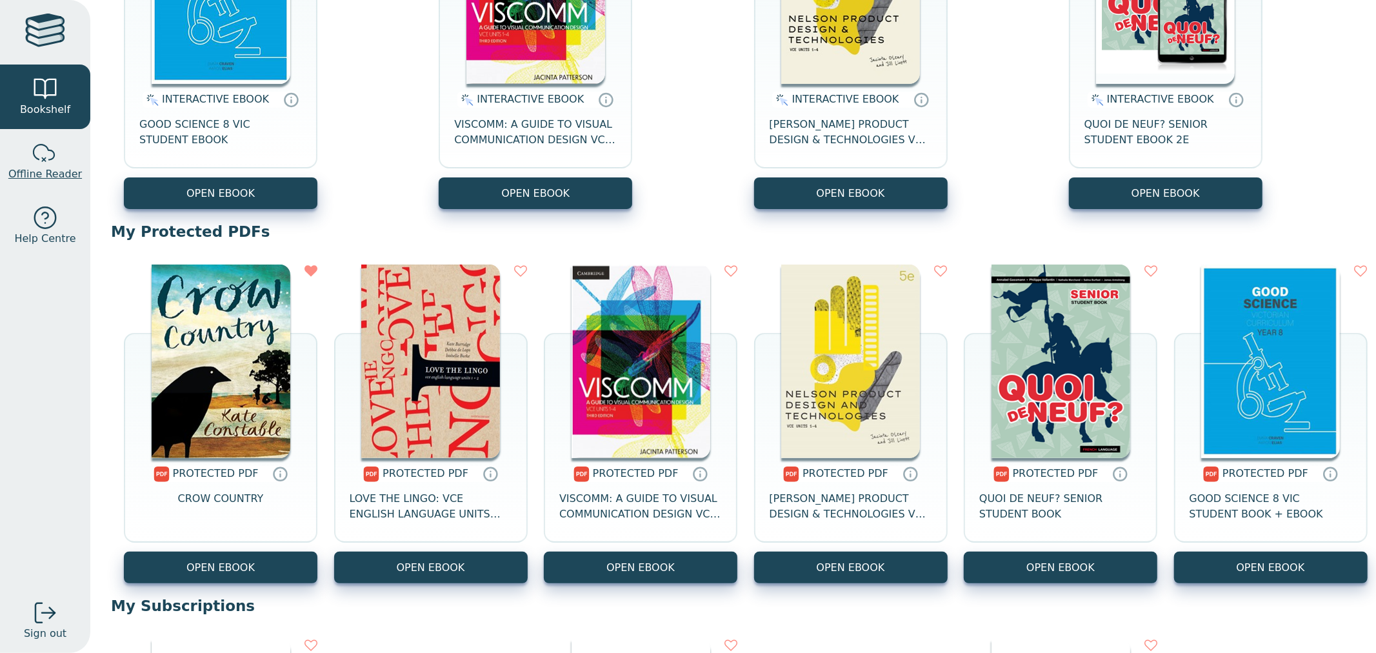
scroll to position [72, 0]
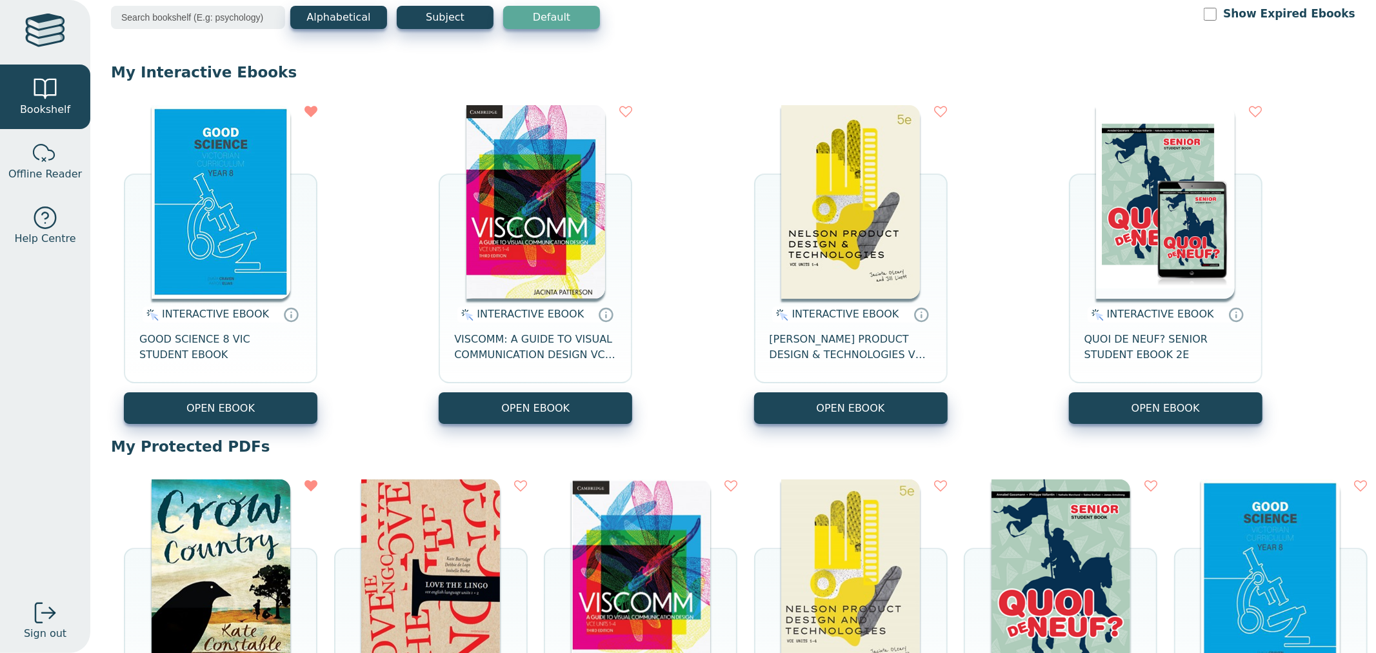
click at [177, 182] on img at bounding box center [221, 202] width 139 height 194
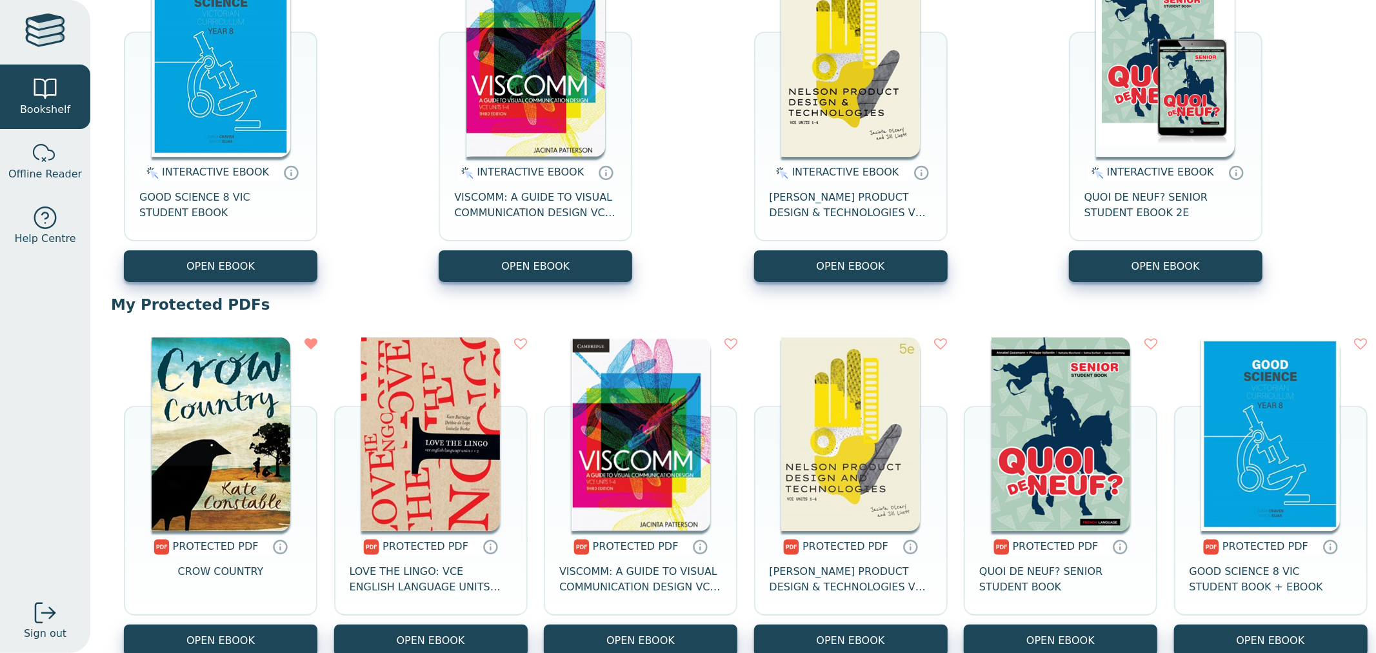
scroll to position [215, 0]
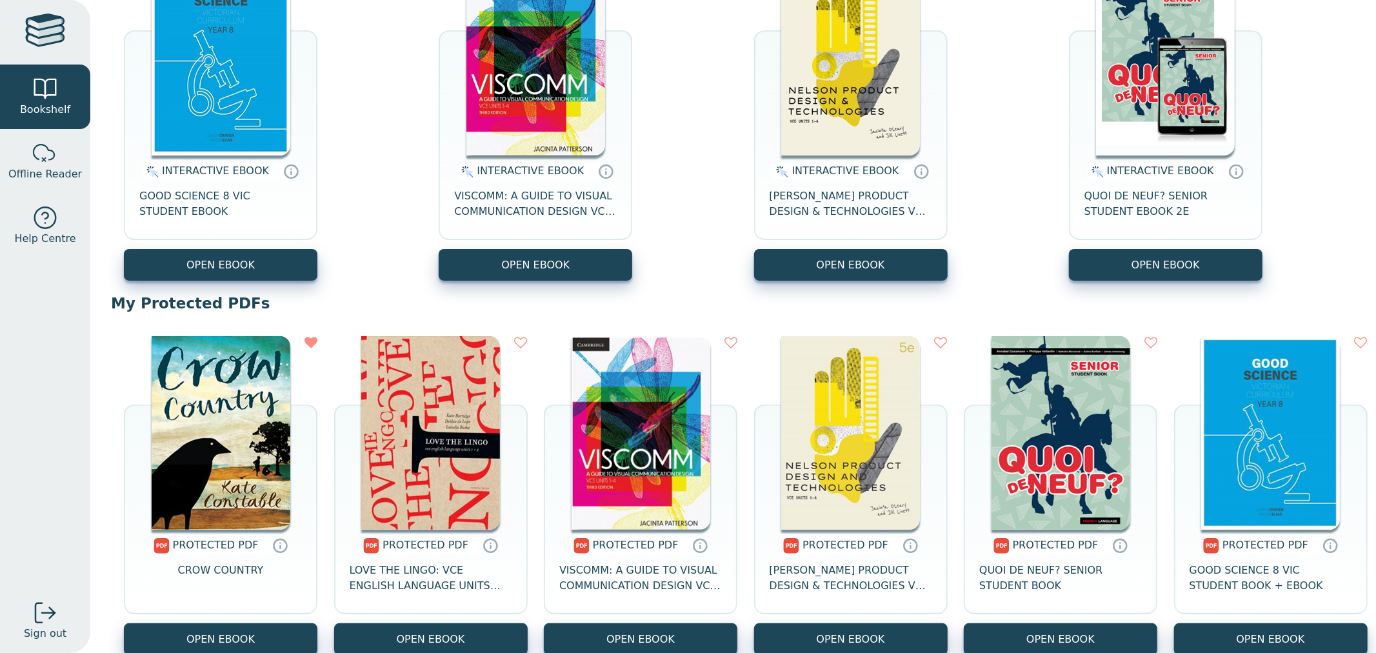
click at [241, 430] on img at bounding box center [221, 433] width 139 height 194
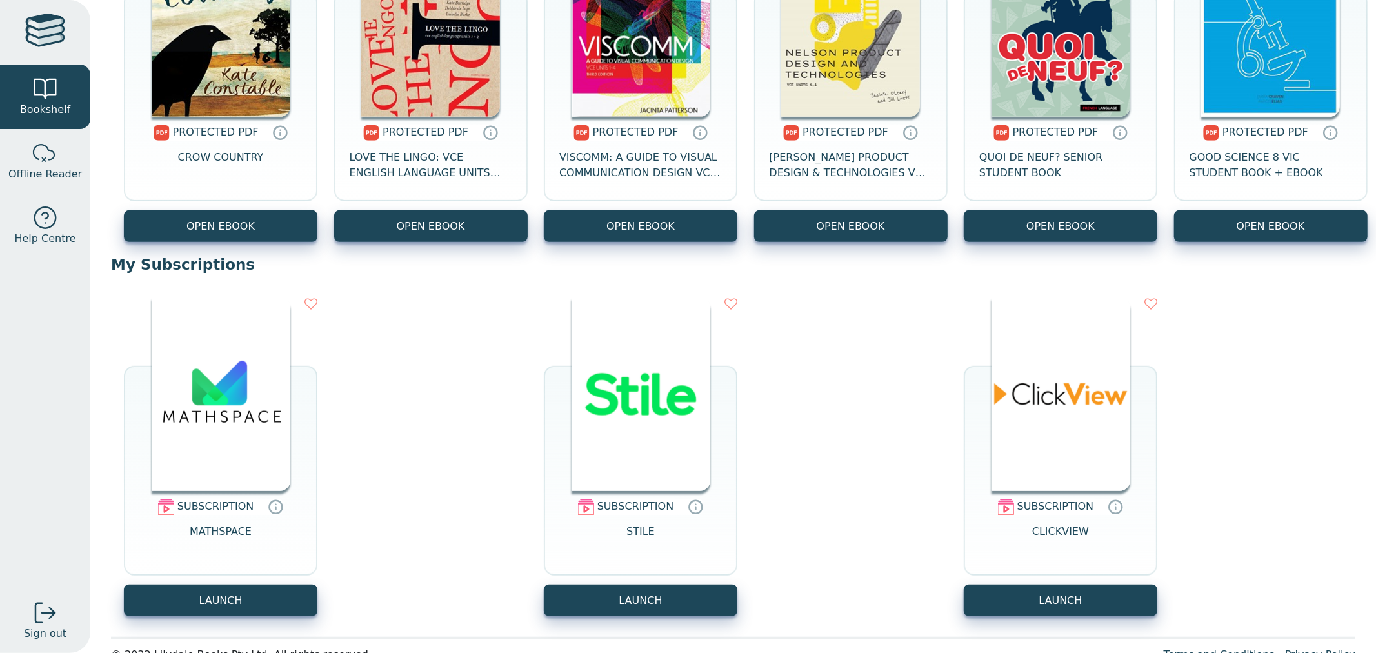
scroll to position [645, 0]
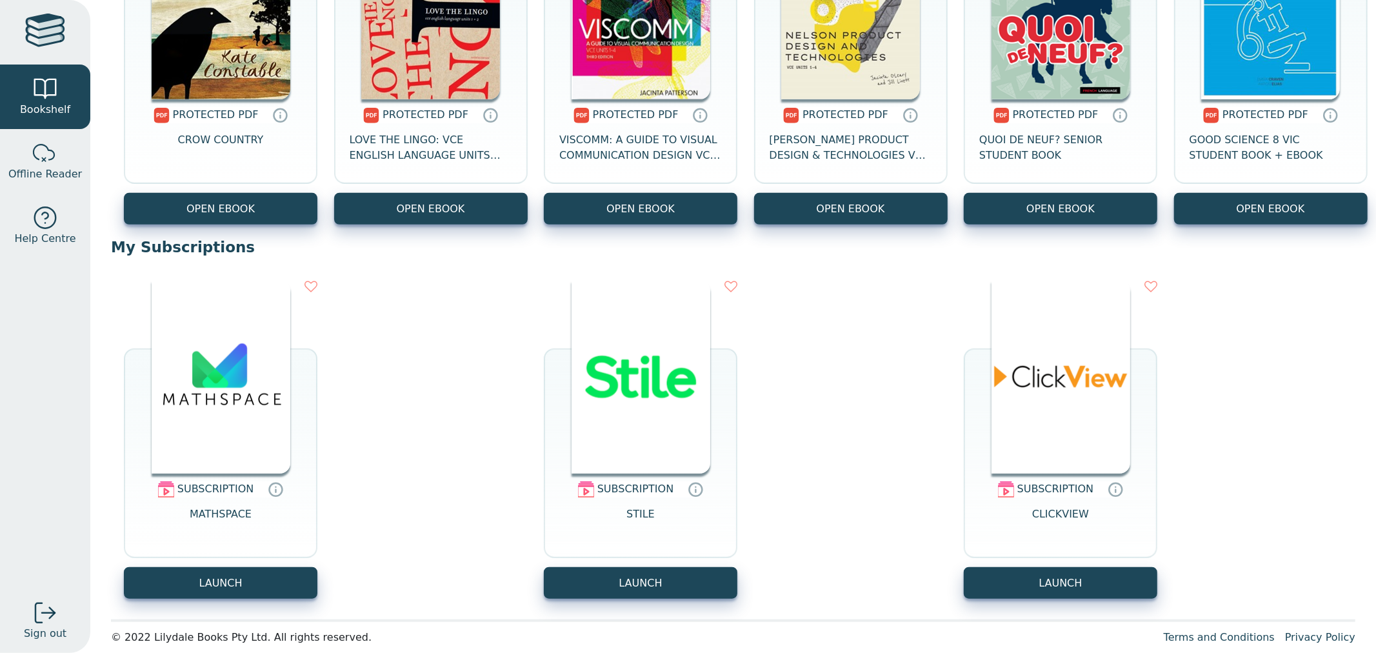
click at [962, 237] on div "PROTECTED PDF CROW COUNTRY OPEN EBOOK PROTECTED PDF" at bounding box center [733, 65] width 1245 height 345
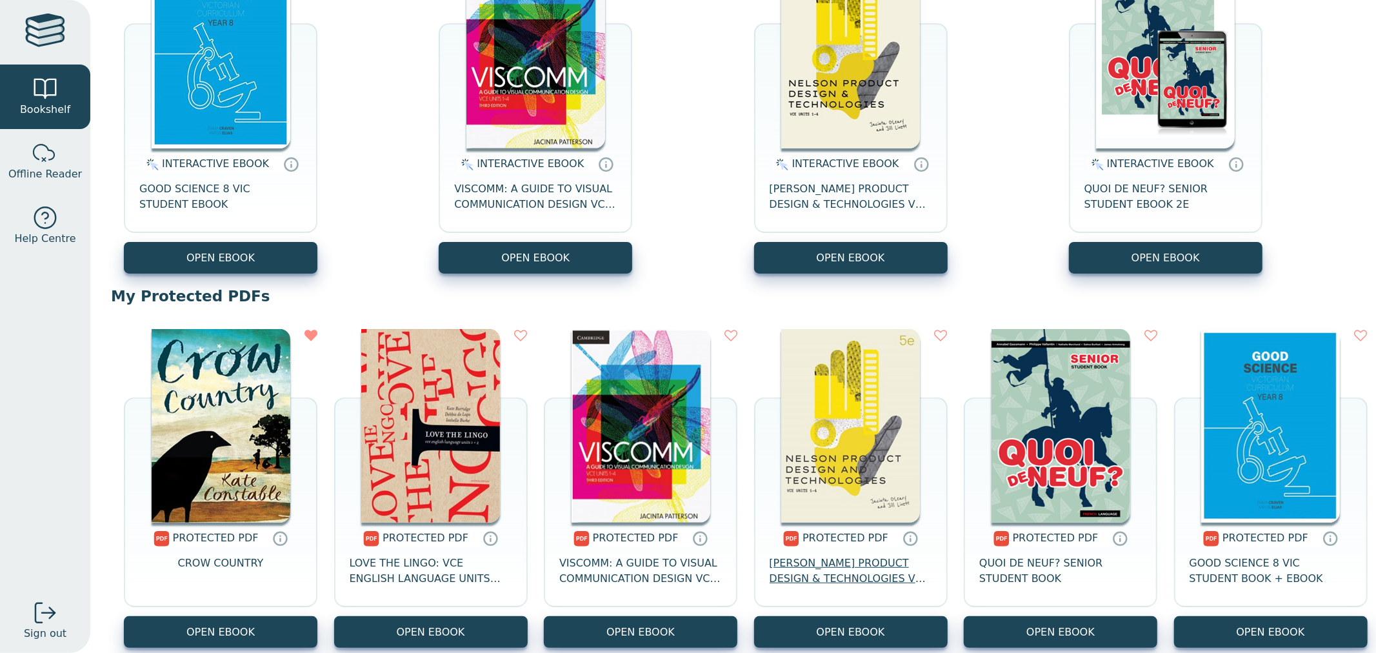
scroll to position [72, 0]
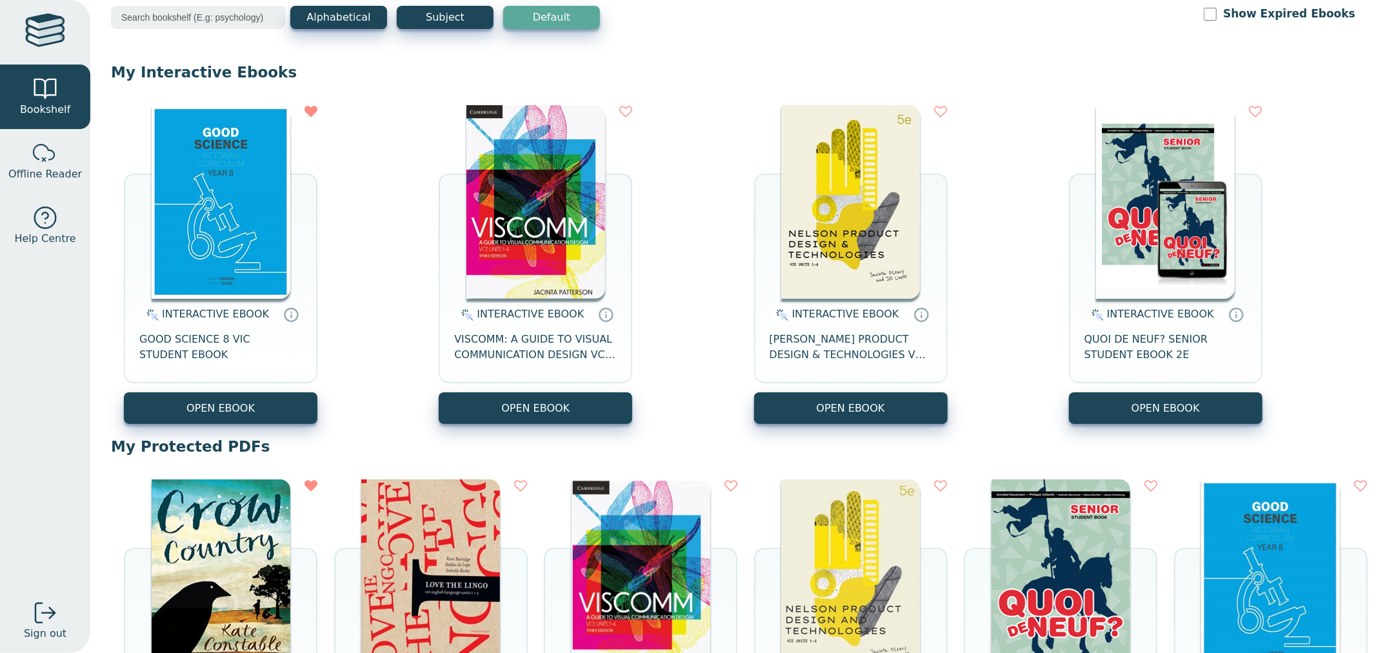
click at [657, 19] on div "Alphabetical Subject Default Show Expired Ebooks" at bounding box center [733, 26] width 1245 height 40
